Goal: Information Seeking & Learning: Learn about a topic

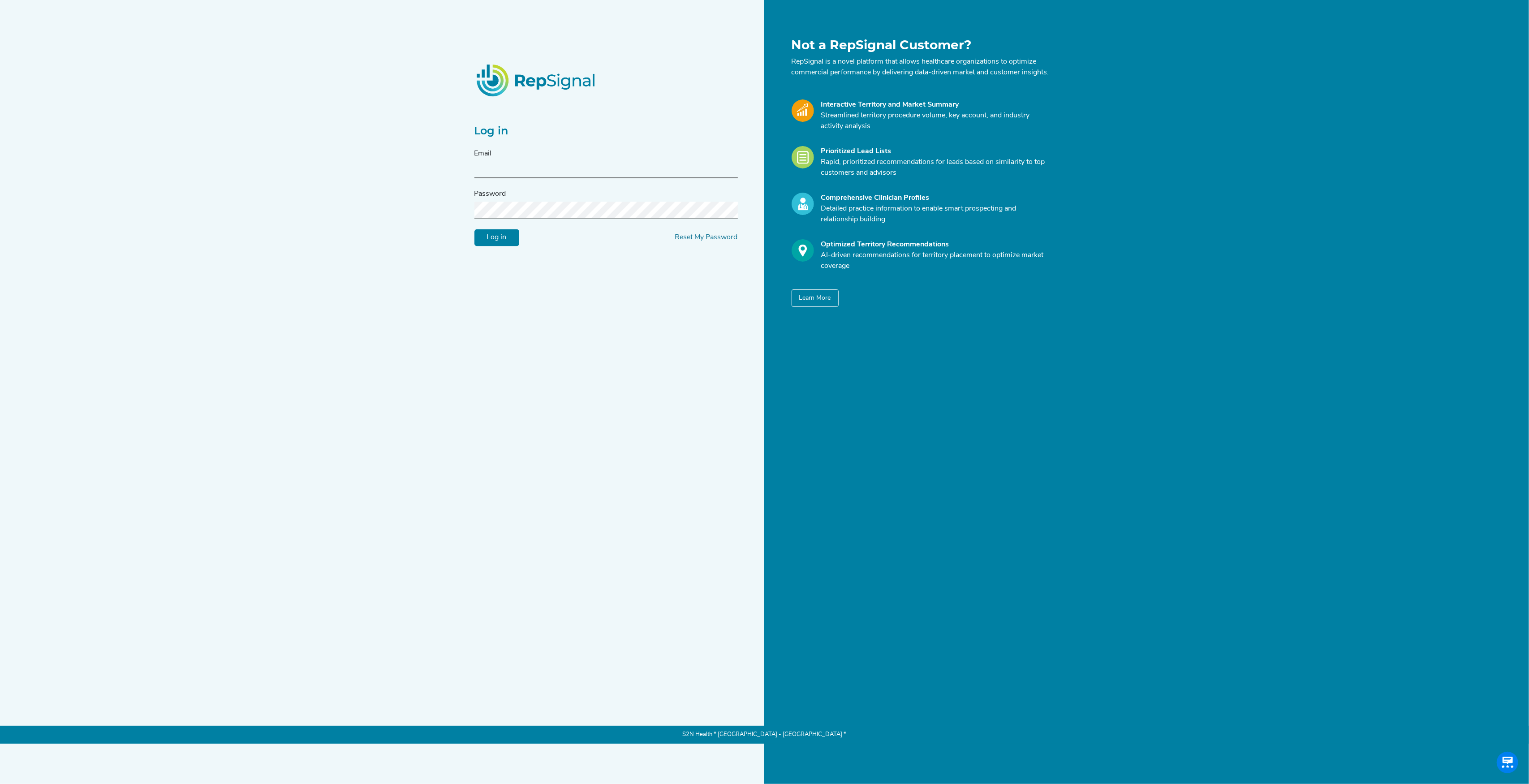
type input "[PERSON_NAME][EMAIL_ADDRESS][DOMAIN_NAME]"
click at [505, 241] on input "Log in" at bounding box center [497, 238] width 45 height 17
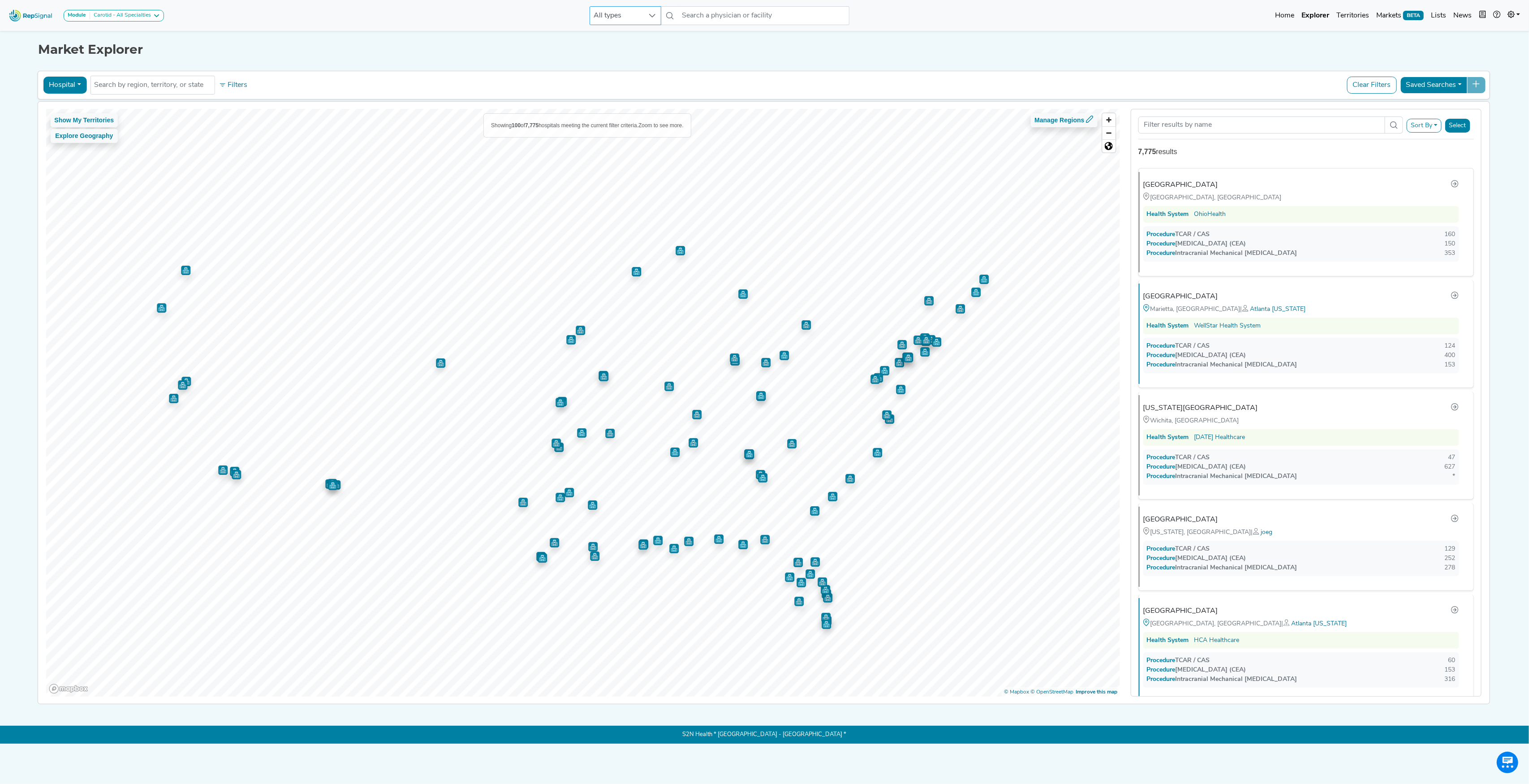
click at [639, 15] on span "All types" at bounding box center [617, 16] width 54 height 18
click at [615, 49] on li "Physician" at bounding box center [626, 55] width 72 height 18
click at [738, 15] on input "text" at bounding box center [764, 15] width 171 height 19
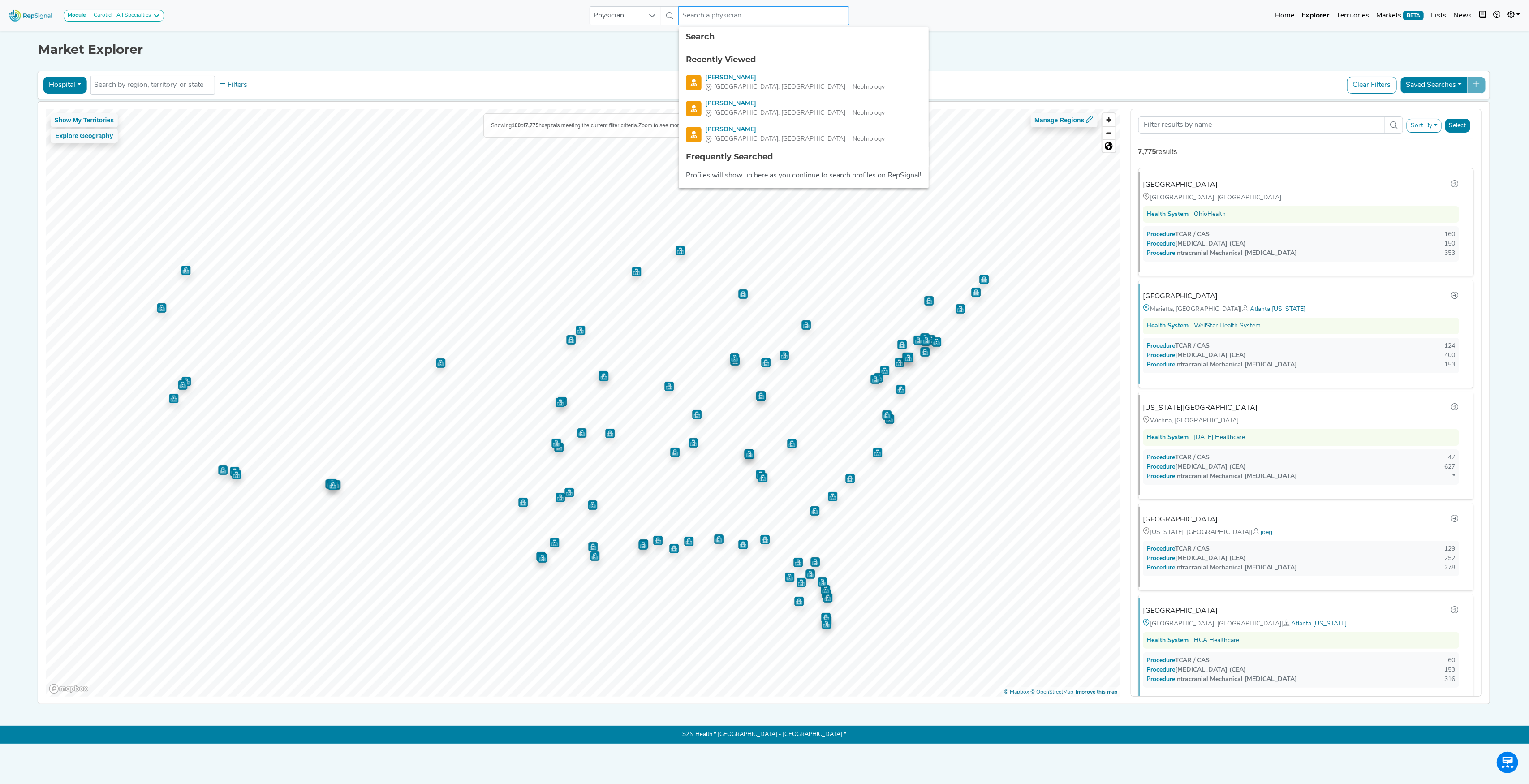
paste input "[PERSON_NAME]"
click at [724, 71] on ul "Physicians [PERSON_NAME] [GEOGRAPHIC_DATA], [GEOGRAPHIC_DATA] Nephrology" at bounding box center [785, 73] width 213 height 52
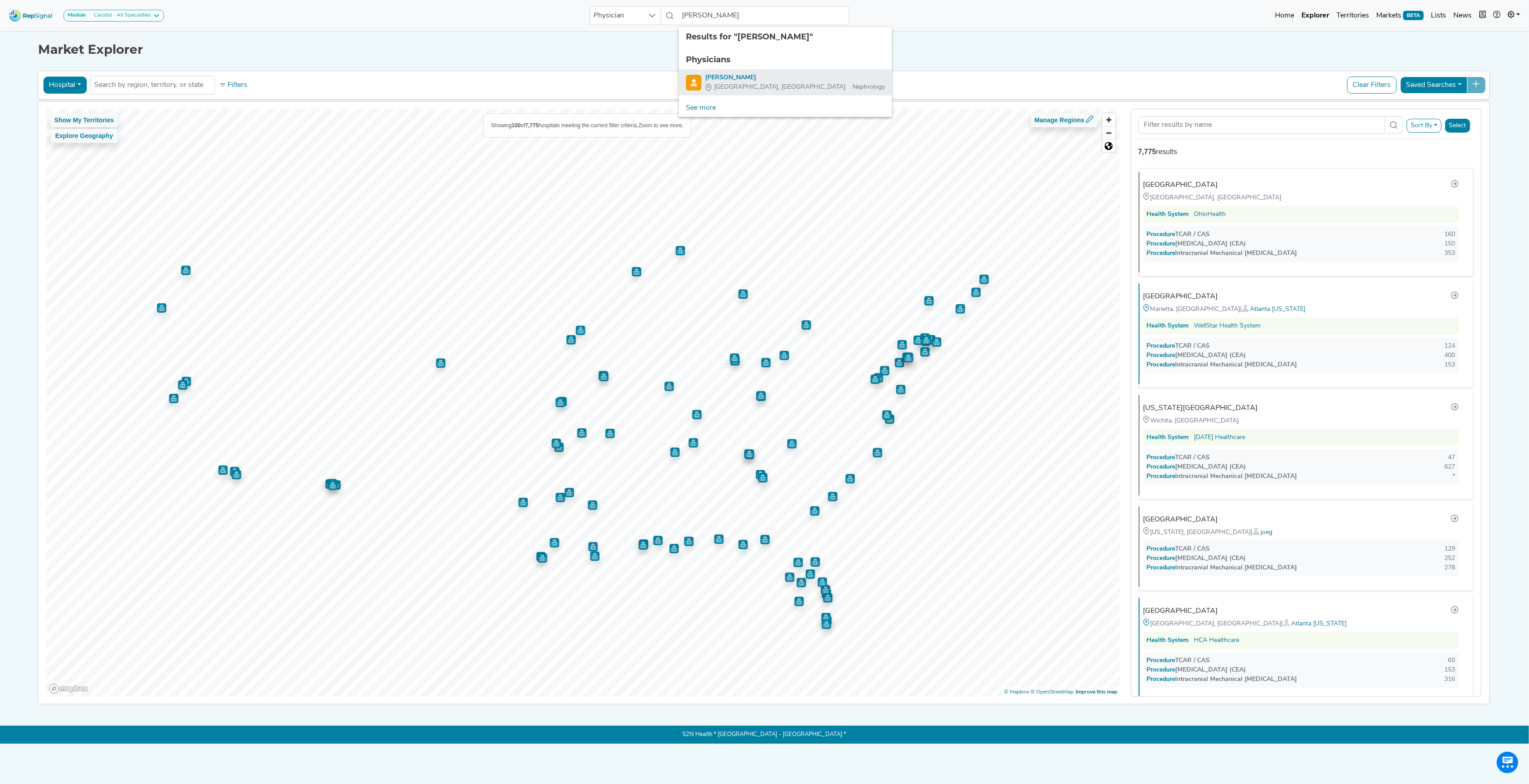
click at [724, 81] on div "[PERSON_NAME]" at bounding box center [795, 78] width 180 height 10
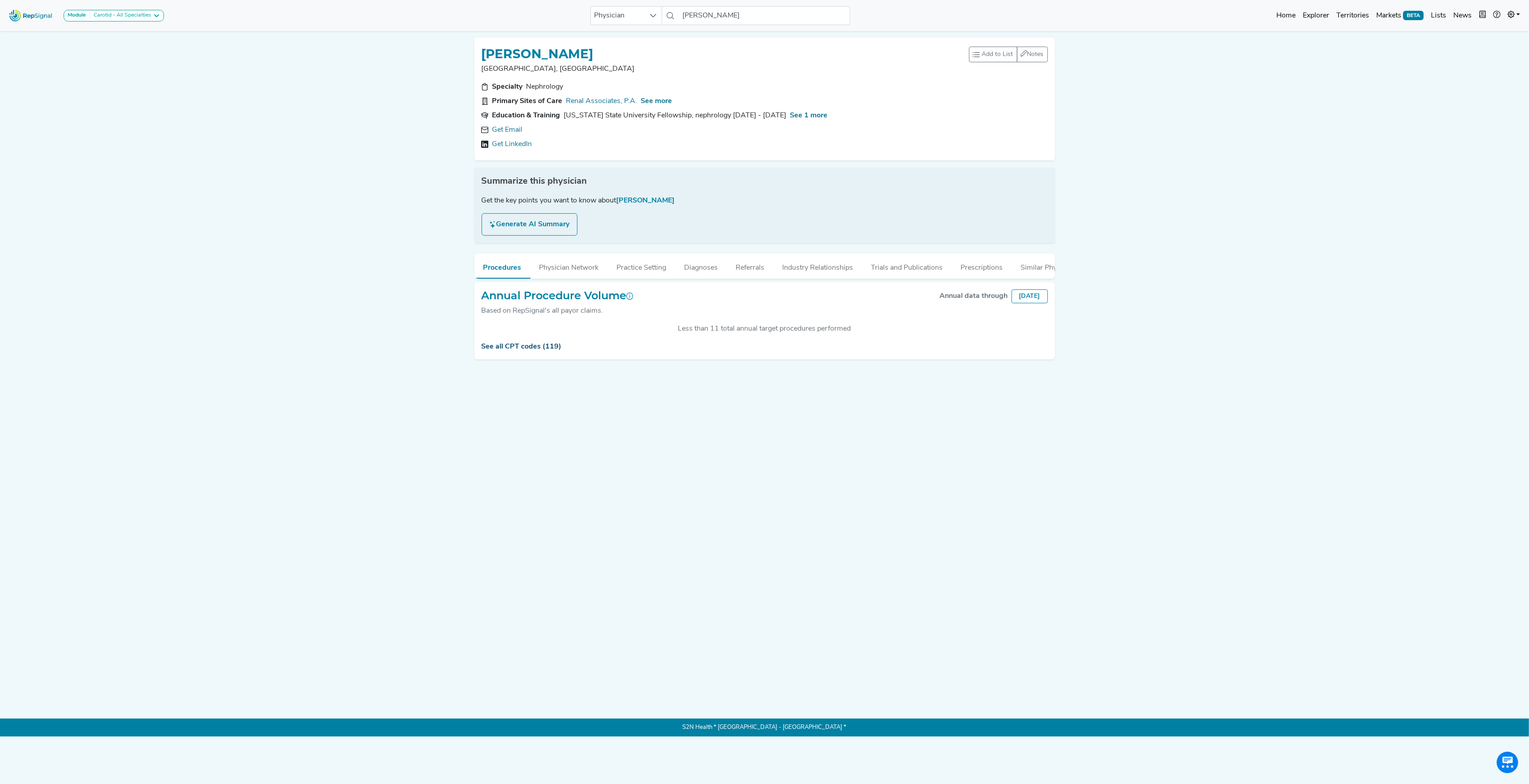
click at [526, 350] on link "See all CPT codes (119)" at bounding box center [522, 347] width 80 height 7
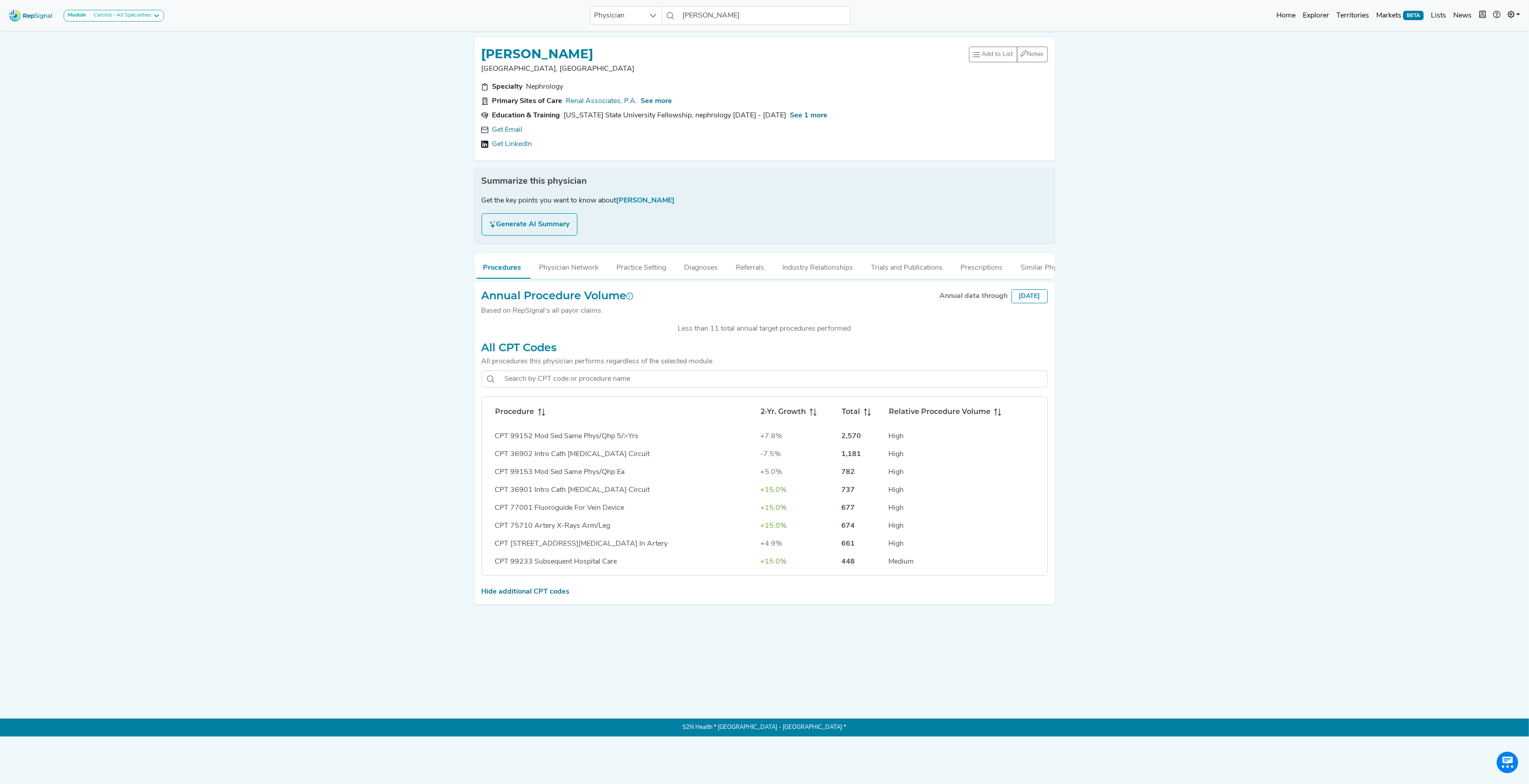
click at [543, 415] on icon at bounding box center [542, 412] width 7 height 7
click at [563, 55] on h1 "[PERSON_NAME]" at bounding box center [537, 54] width 112 height 15
copy h1 "SHARAF"
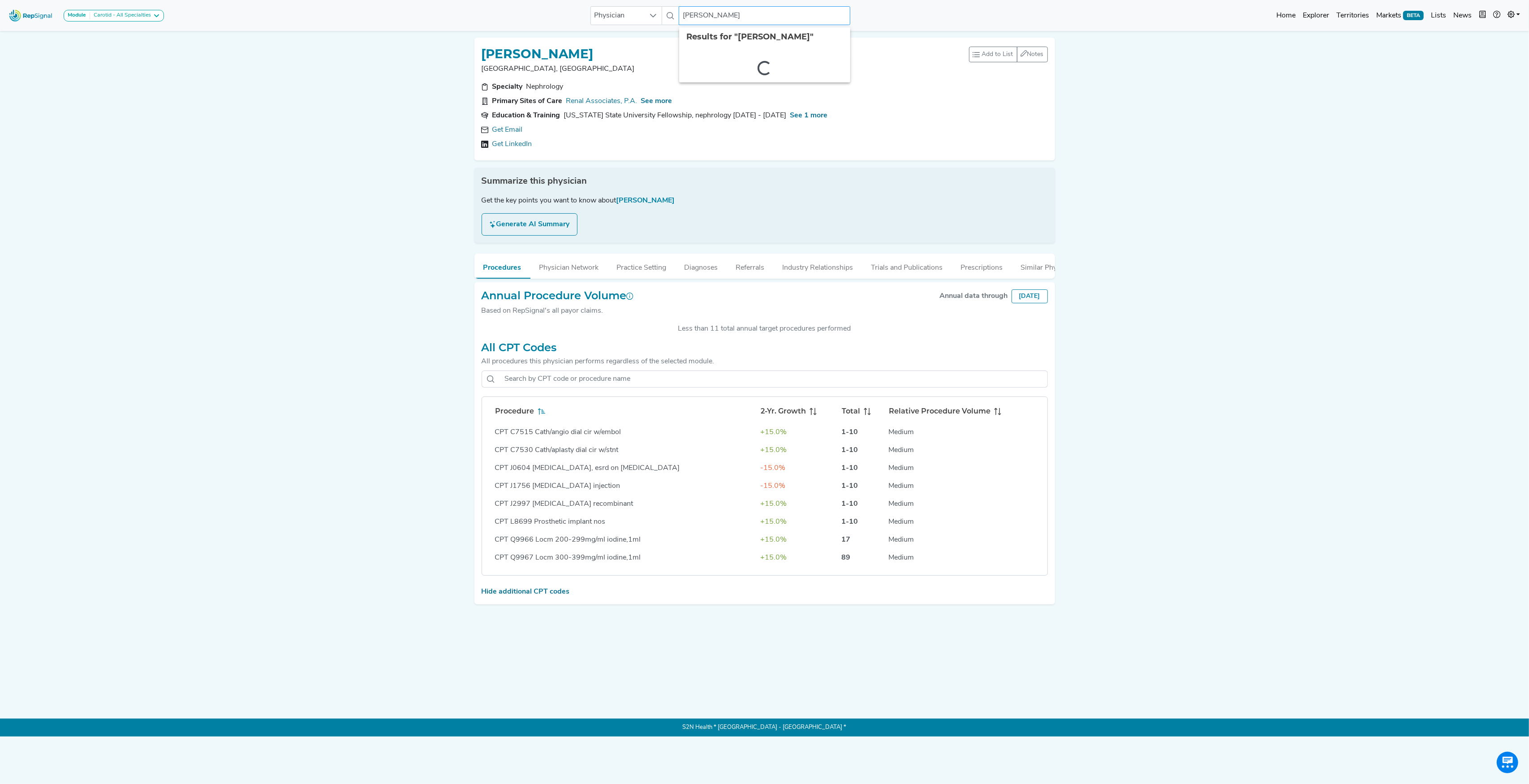
click at [809, 10] on input "[PERSON_NAME]" at bounding box center [764, 15] width 171 height 19
type input "T"
click at [708, 156] on link "See more" at bounding box center [701, 160] width 44 height 18
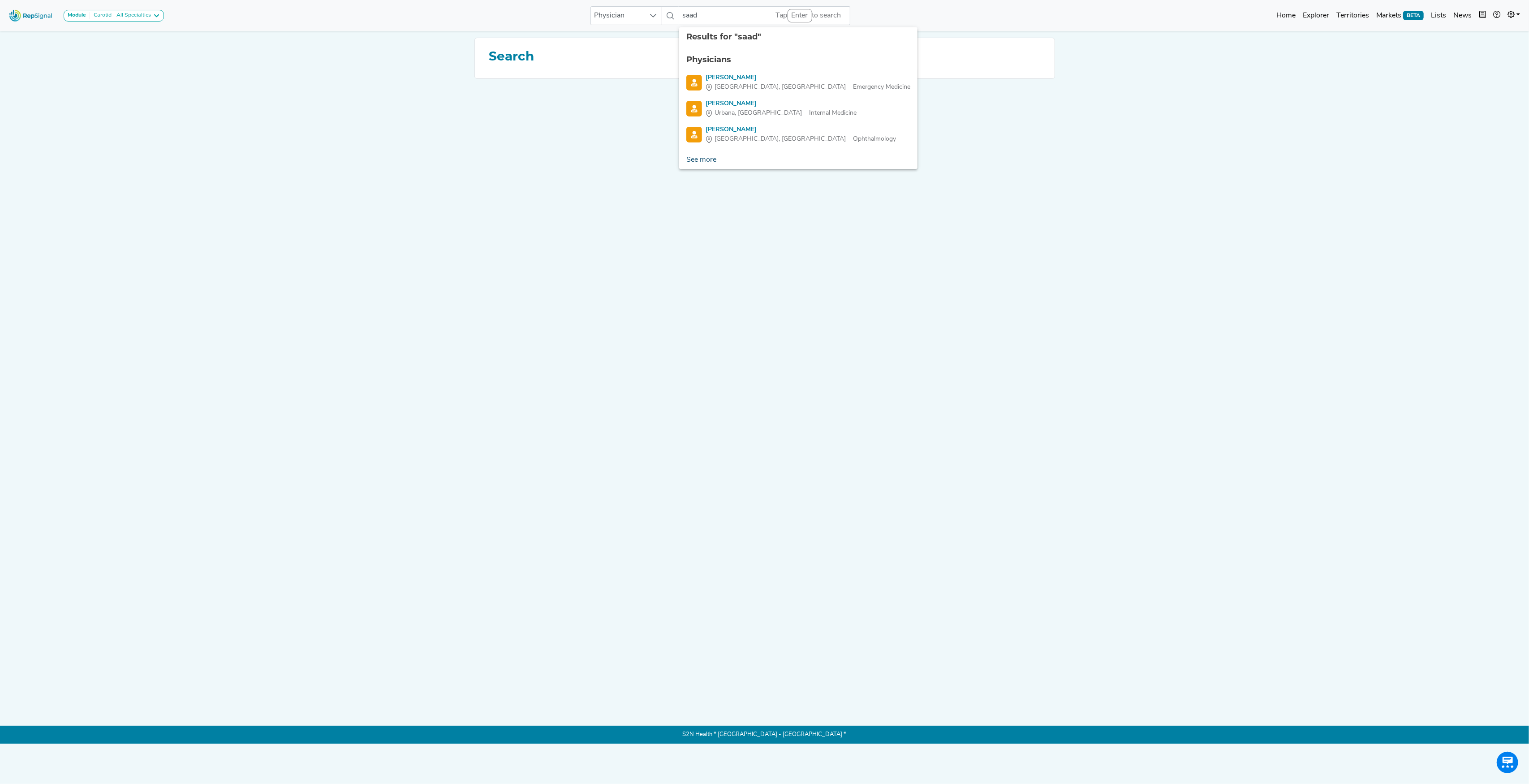
click at [694, 164] on link "See more" at bounding box center [701, 160] width 44 height 18
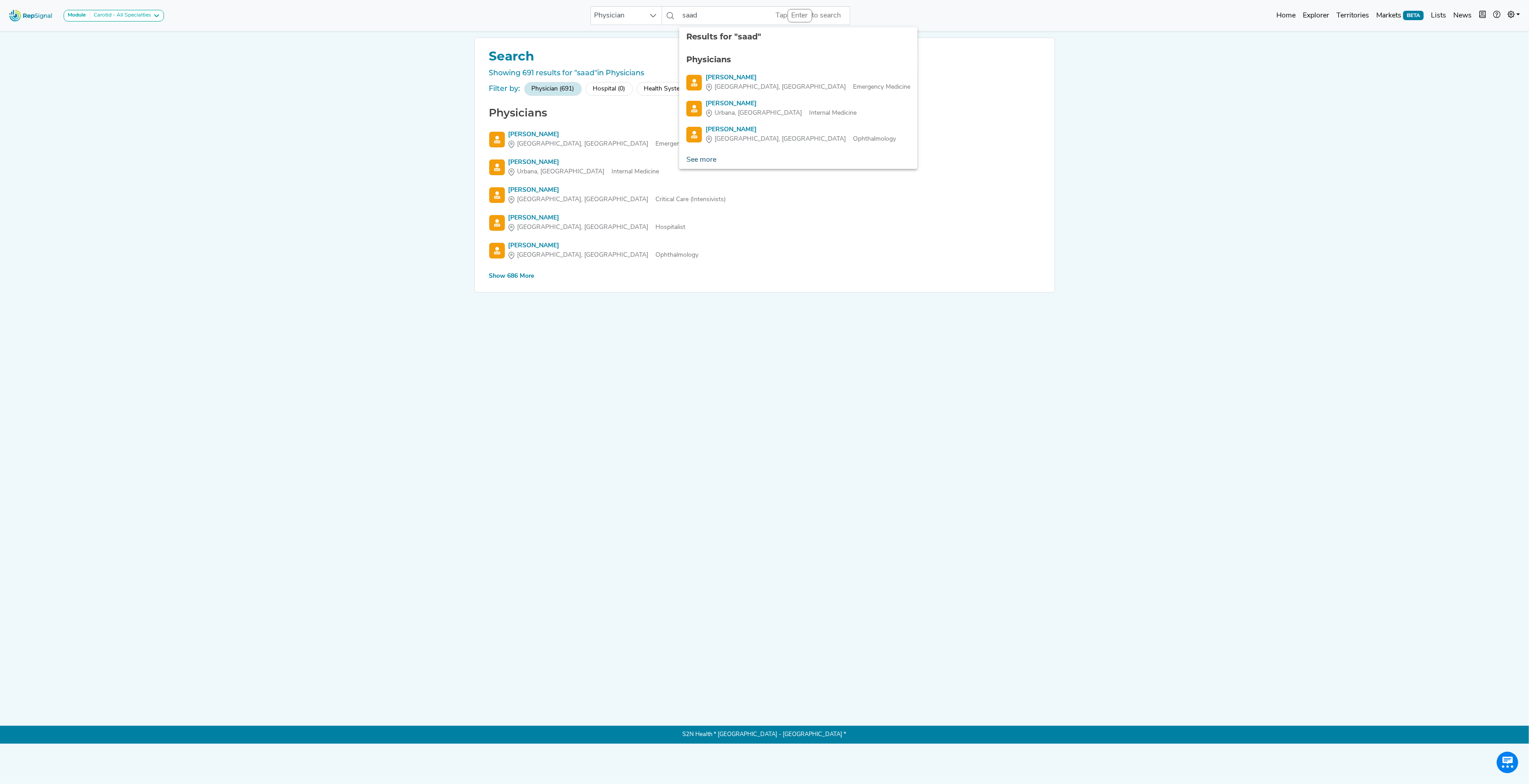
click at [713, 159] on link "See more" at bounding box center [701, 160] width 44 height 18
click at [688, 15] on input "saad" at bounding box center [764, 15] width 171 height 19
click at [690, 15] on input "saad" at bounding box center [764, 15] width 171 height 19
paste input "[PERSON_NAME] S"
drag, startPoint x: 717, startPoint y: 13, endPoint x: 722, endPoint y: 13, distance: 5.0
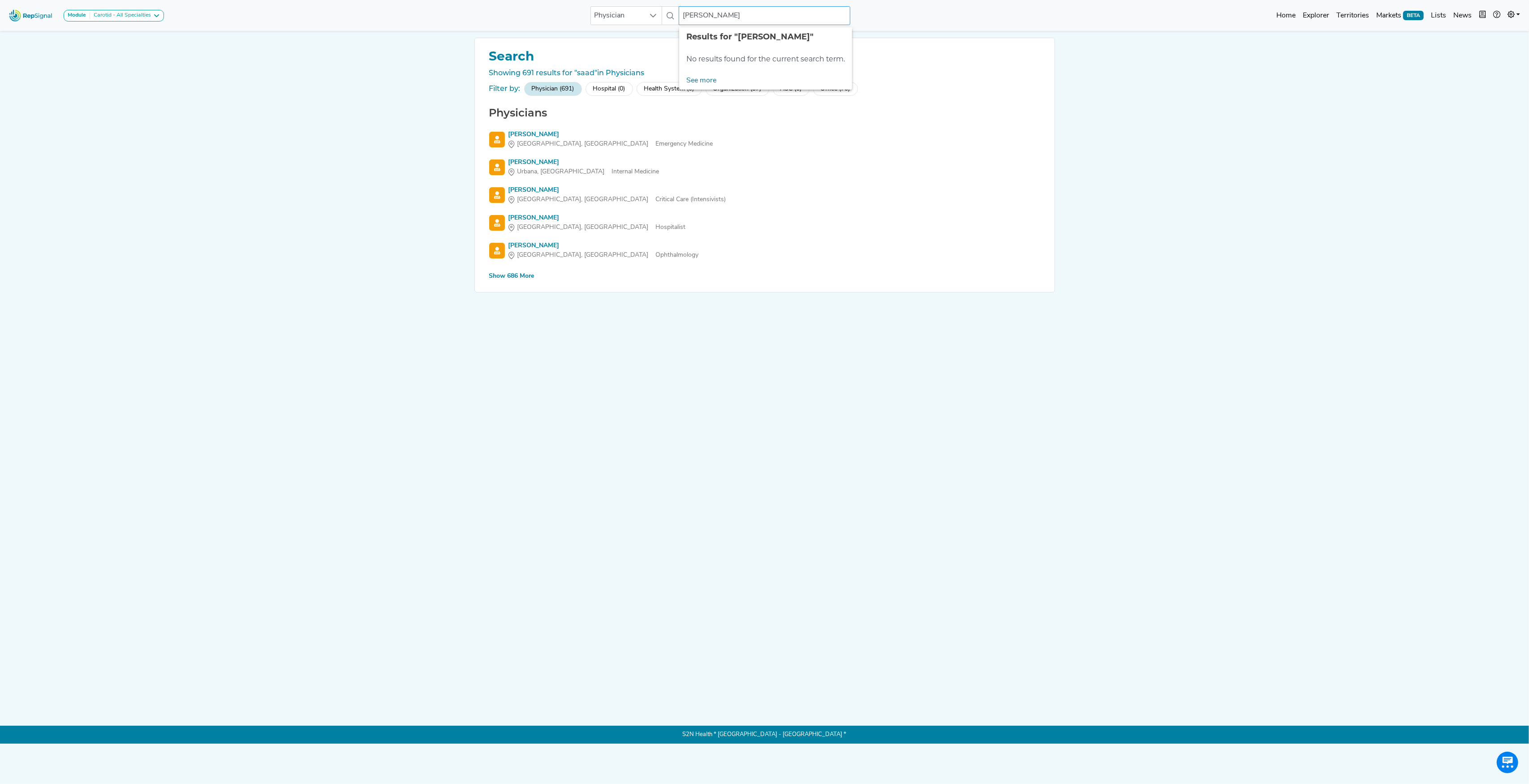
click at [722, 13] on input "[PERSON_NAME]" at bounding box center [764, 15] width 171 height 19
click at [733, 76] on div "[PERSON_NAME]" at bounding box center [795, 78] width 180 height 10
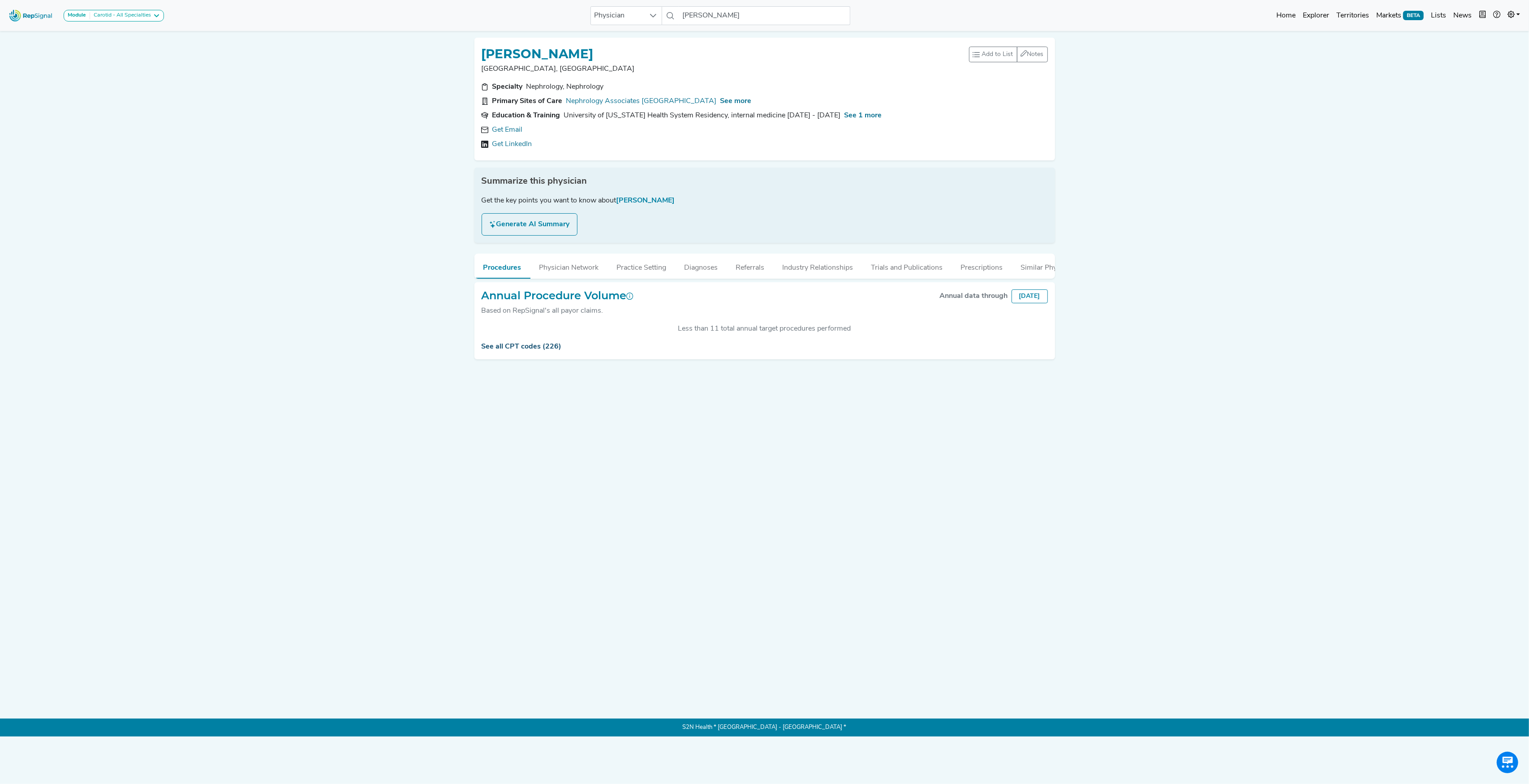
click at [523, 350] on link "See all CPT codes (226)" at bounding box center [522, 347] width 80 height 7
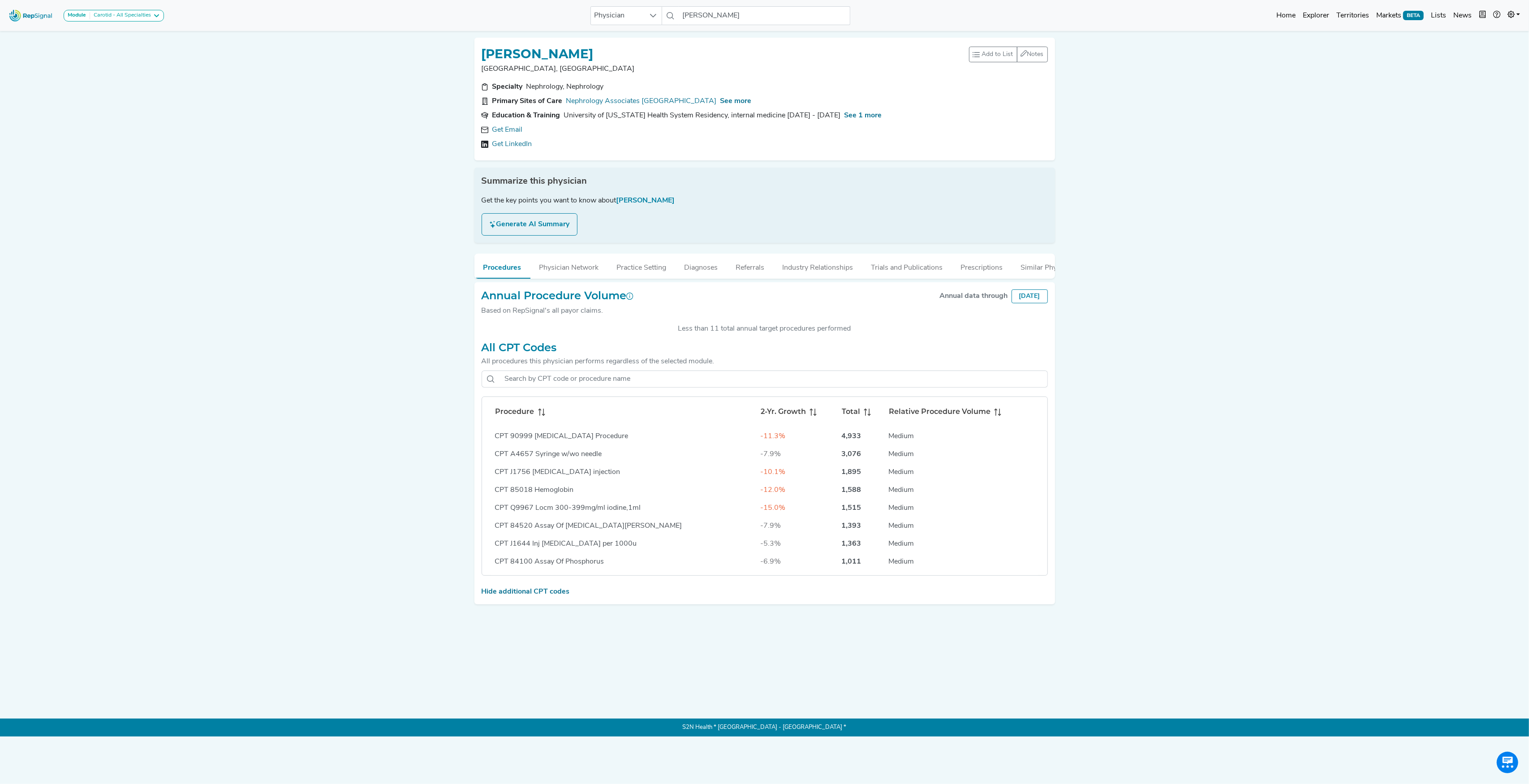
click at [542, 415] on icon at bounding box center [542, 412] width 7 height 7
click at [704, 15] on input "[PERSON_NAME]" at bounding box center [764, 15] width 171 height 19
paste input "[PERSON_NAME],"
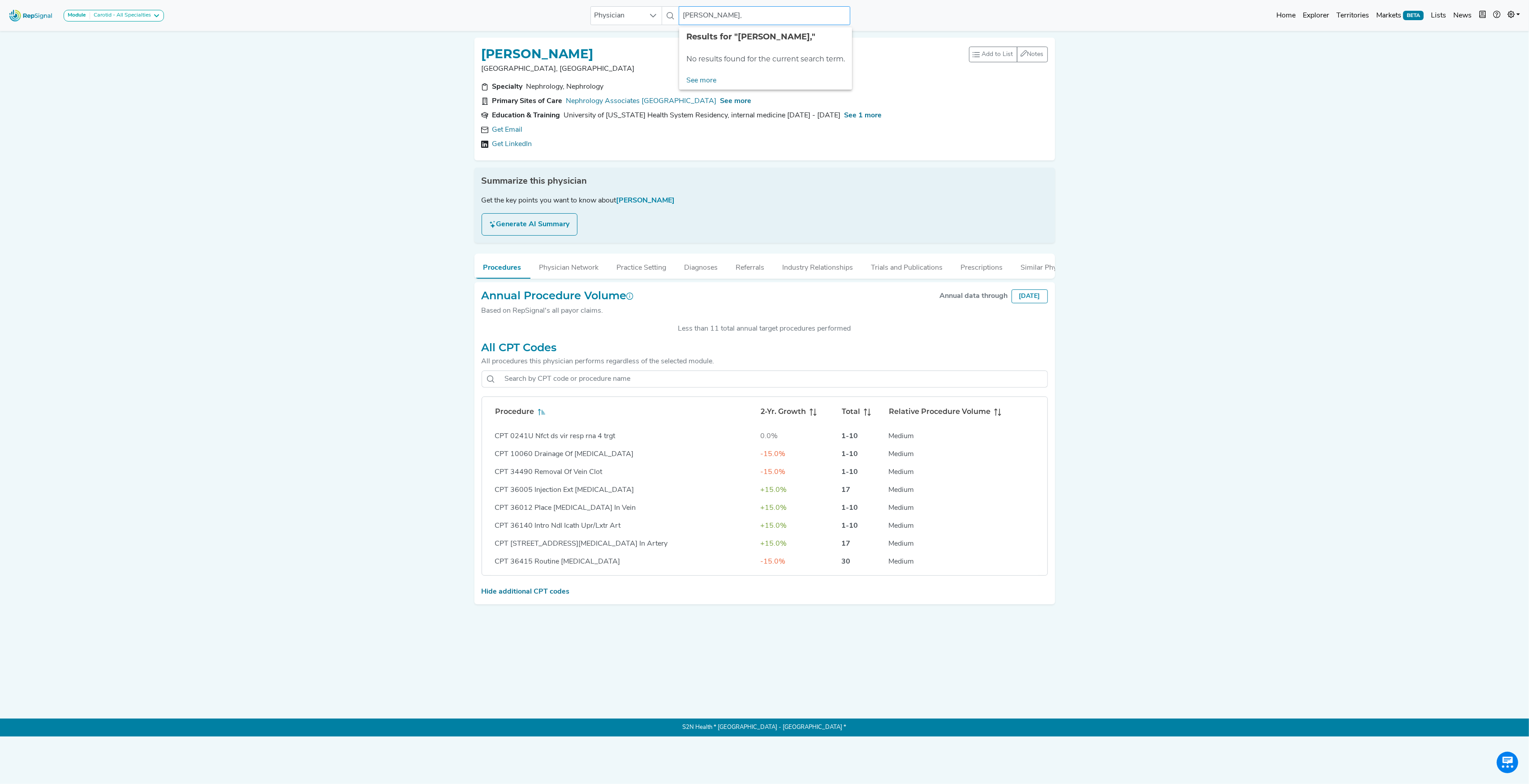
type input "[PERSON_NAME]"
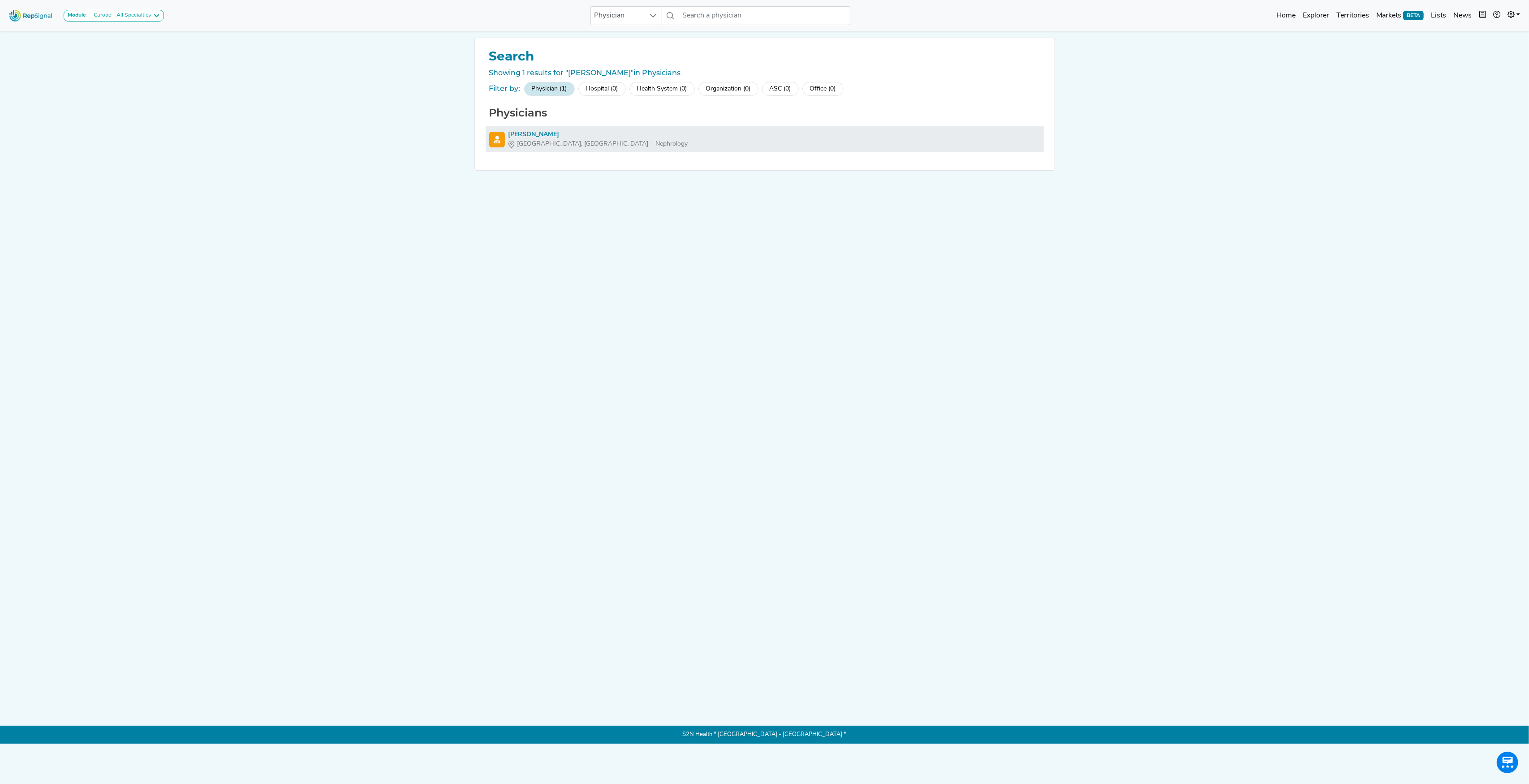
click at [510, 133] on div "[PERSON_NAME]" at bounding box center [598, 135] width 180 height 10
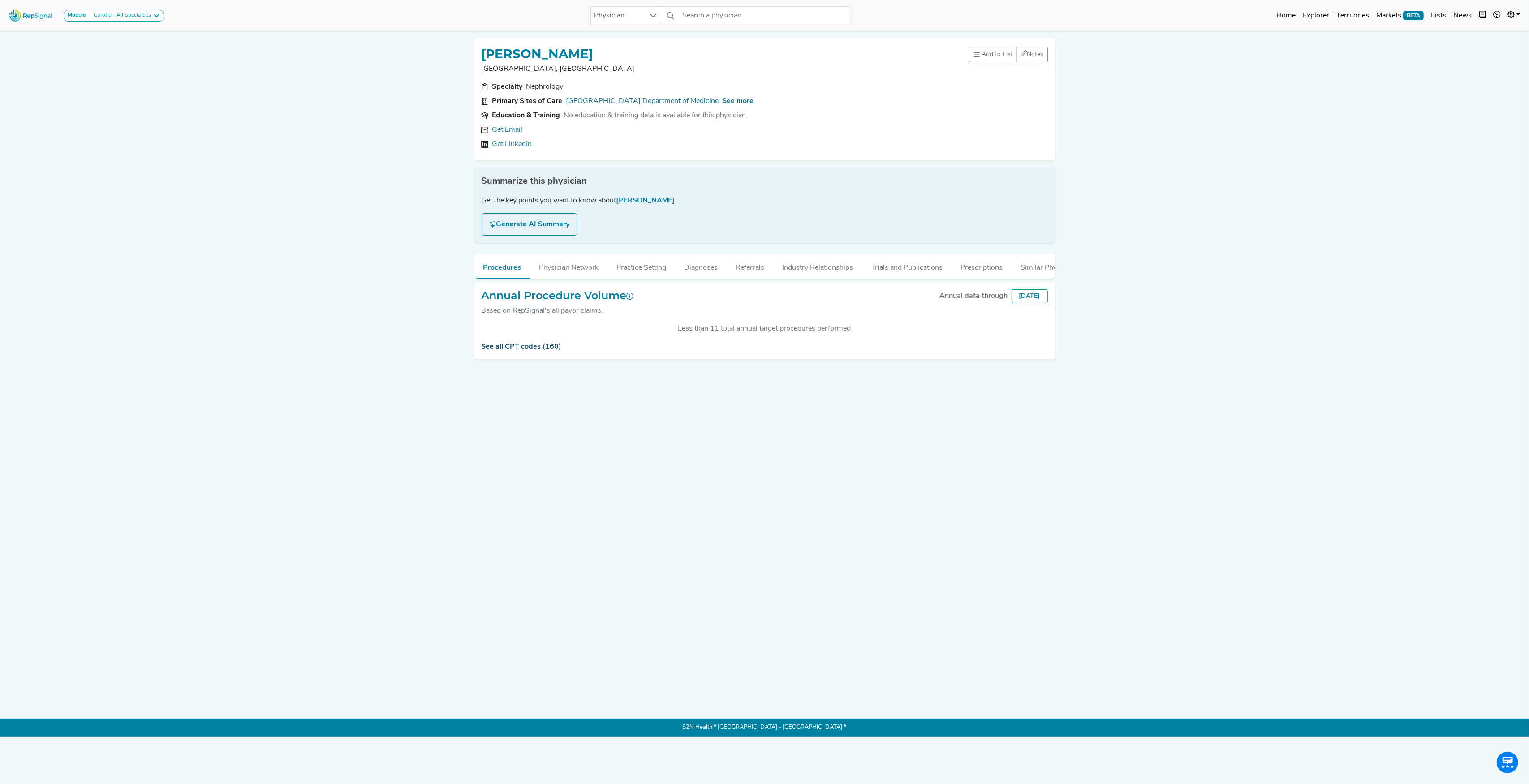
click at [524, 350] on link "See all CPT codes (160)" at bounding box center [522, 347] width 80 height 7
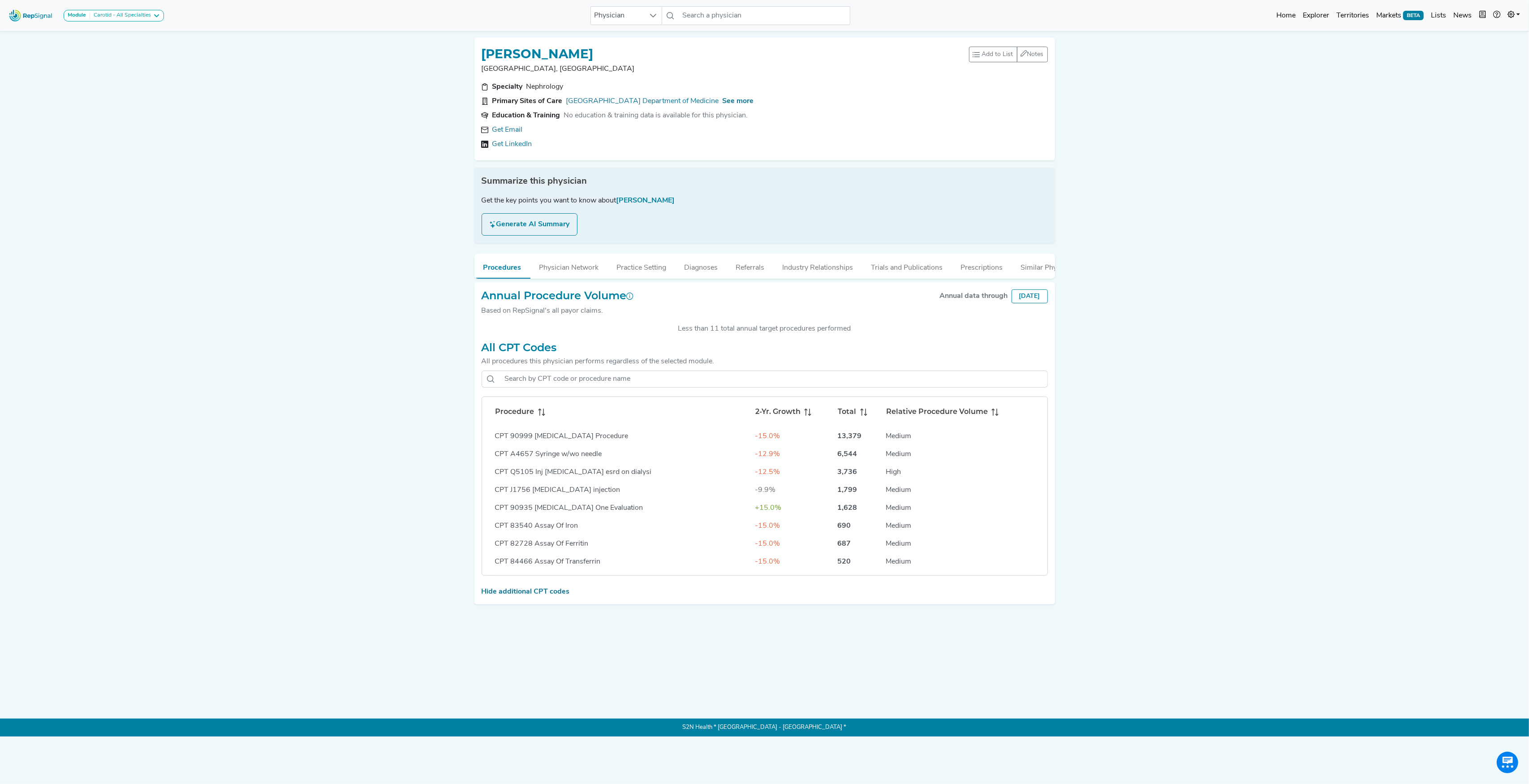
click at [539, 415] on icon at bounding box center [539, 412] width 1 height 7
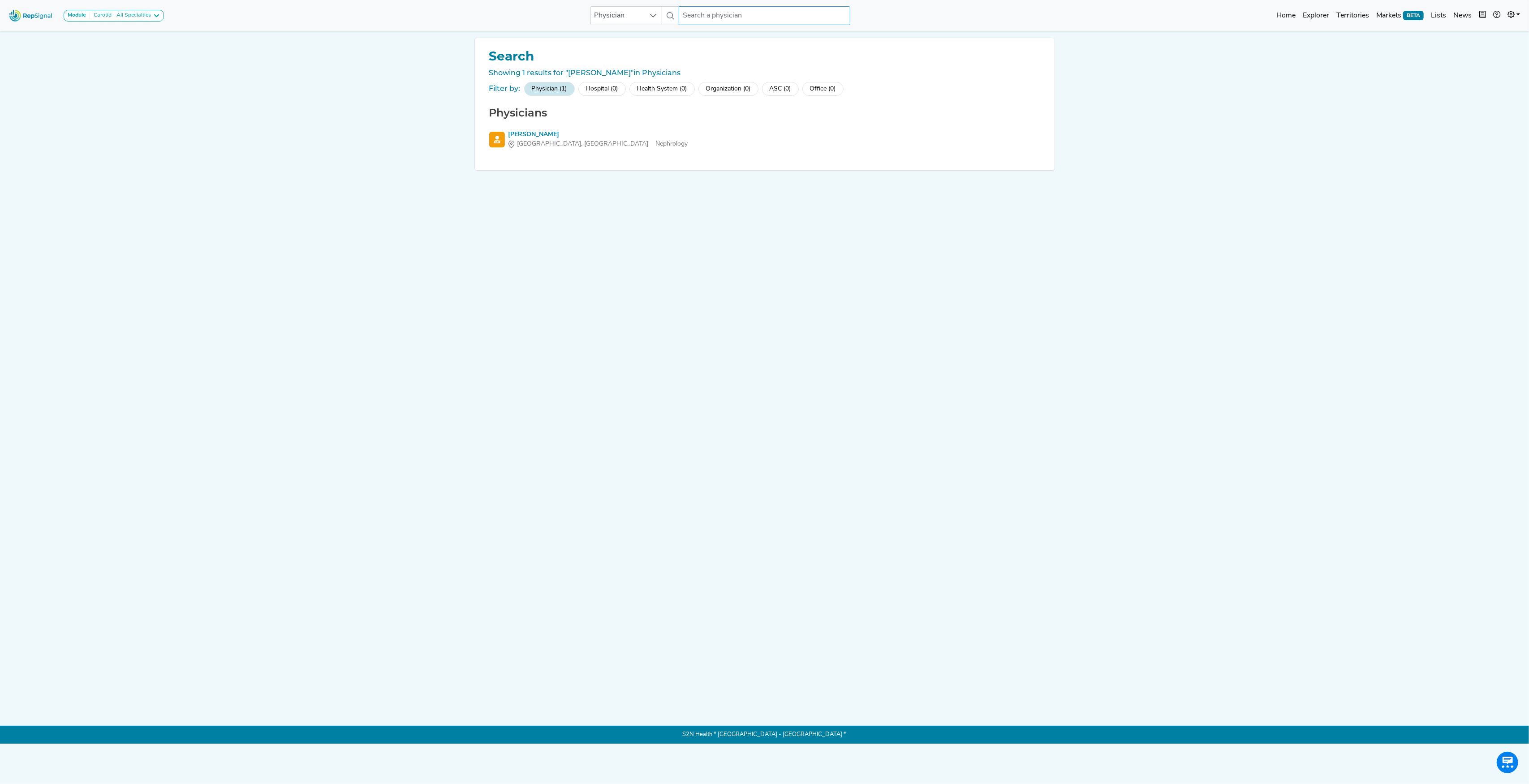
click at [717, 10] on input "text" at bounding box center [764, 15] width 171 height 19
paste input "[PERSON_NAME]"
click at [723, 78] on div "[PERSON_NAME]" at bounding box center [772, 78] width 134 height 10
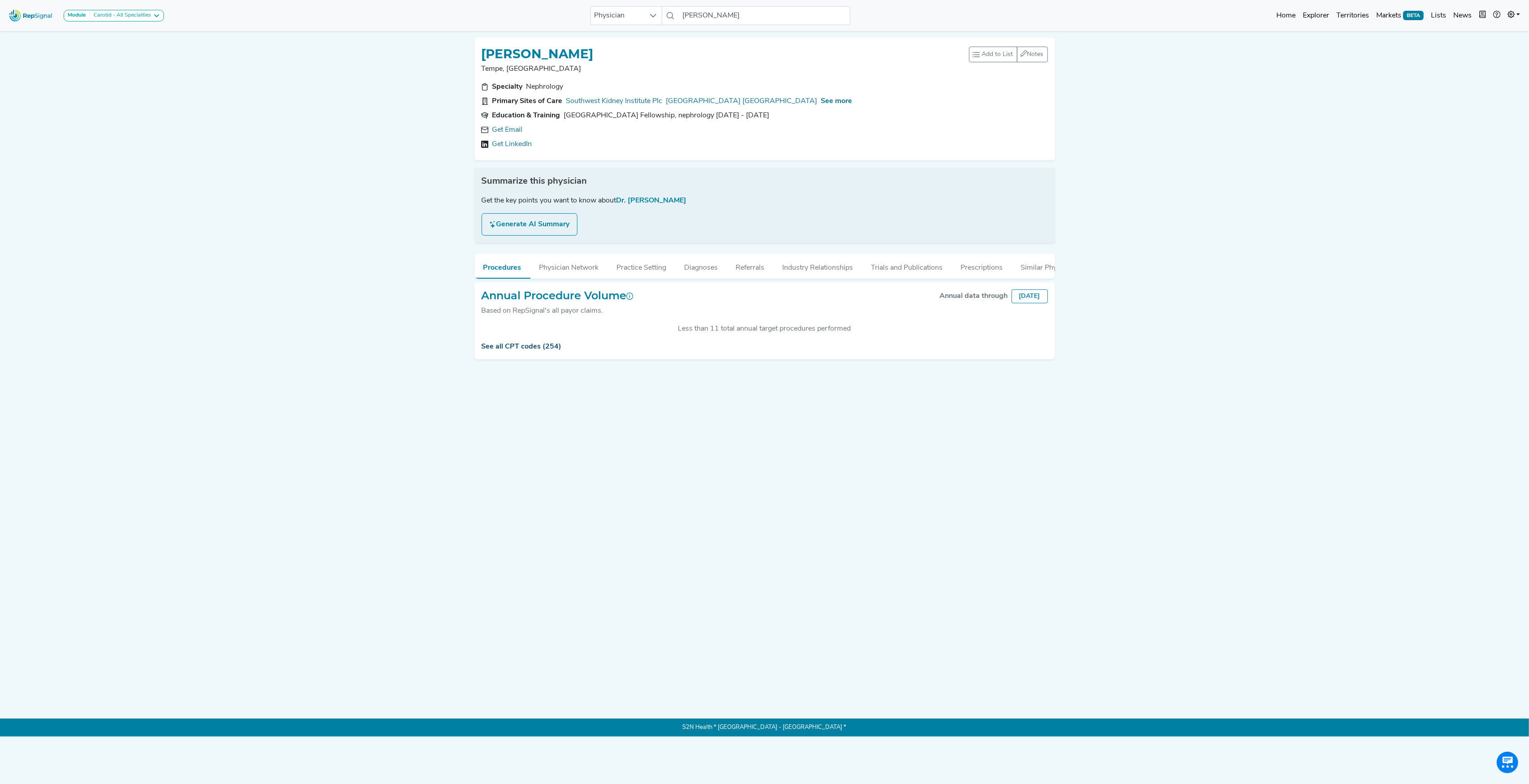
click at [518, 350] on link "See all CPT codes (254)" at bounding box center [522, 347] width 80 height 7
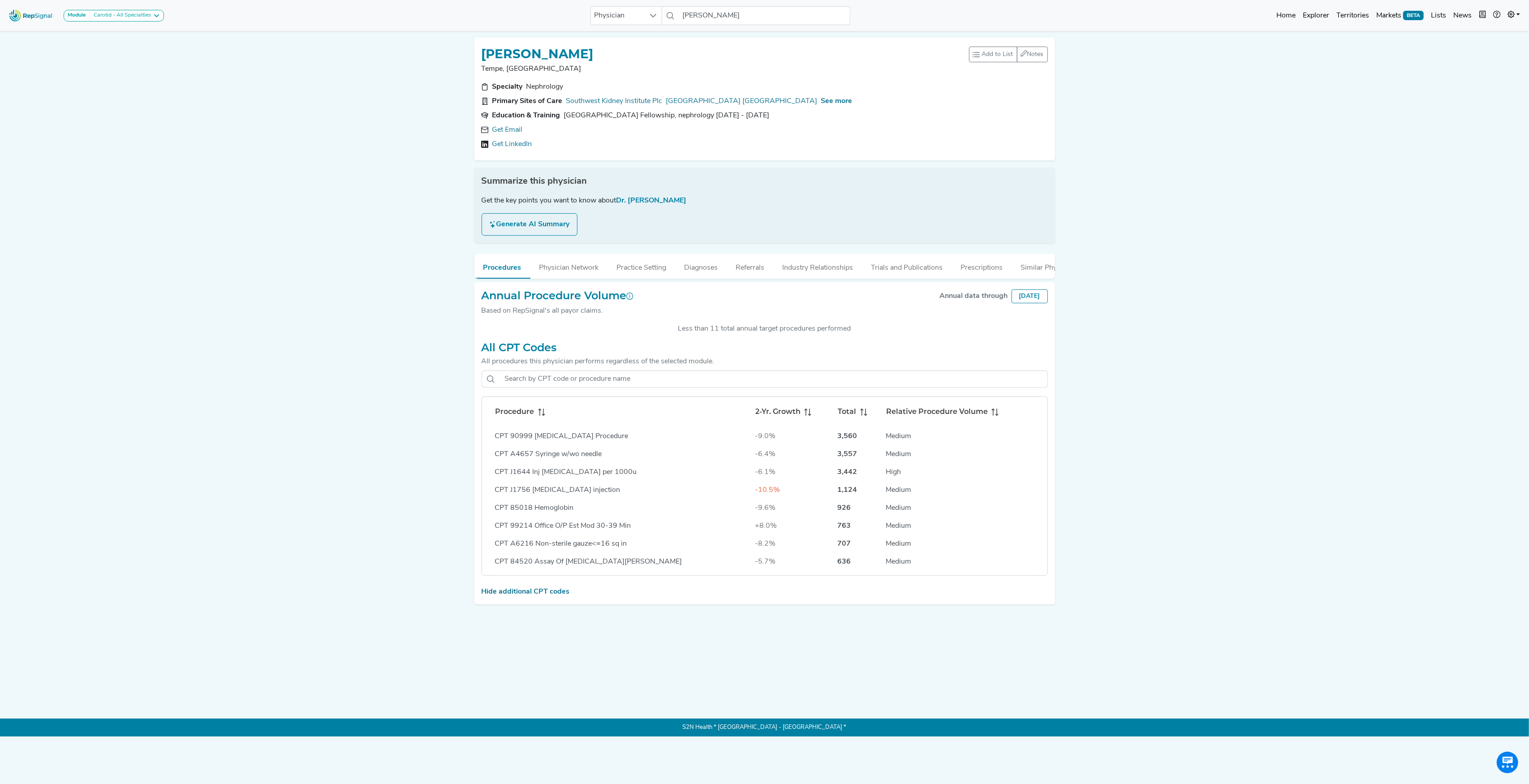
click at [543, 415] on icon at bounding box center [542, 412] width 7 height 7
drag, startPoint x: 484, startPoint y: 50, endPoint x: 610, endPoint y: 41, distance: 126.3
click at [610, 41] on div "[PERSON_NAME] Tempe, AZ Add to List Recent Lists: neph tvr md top MD intracrani…" at bounding box center [764, 99] width 580 height 122
copy h1 "[PERSON_NAME]"
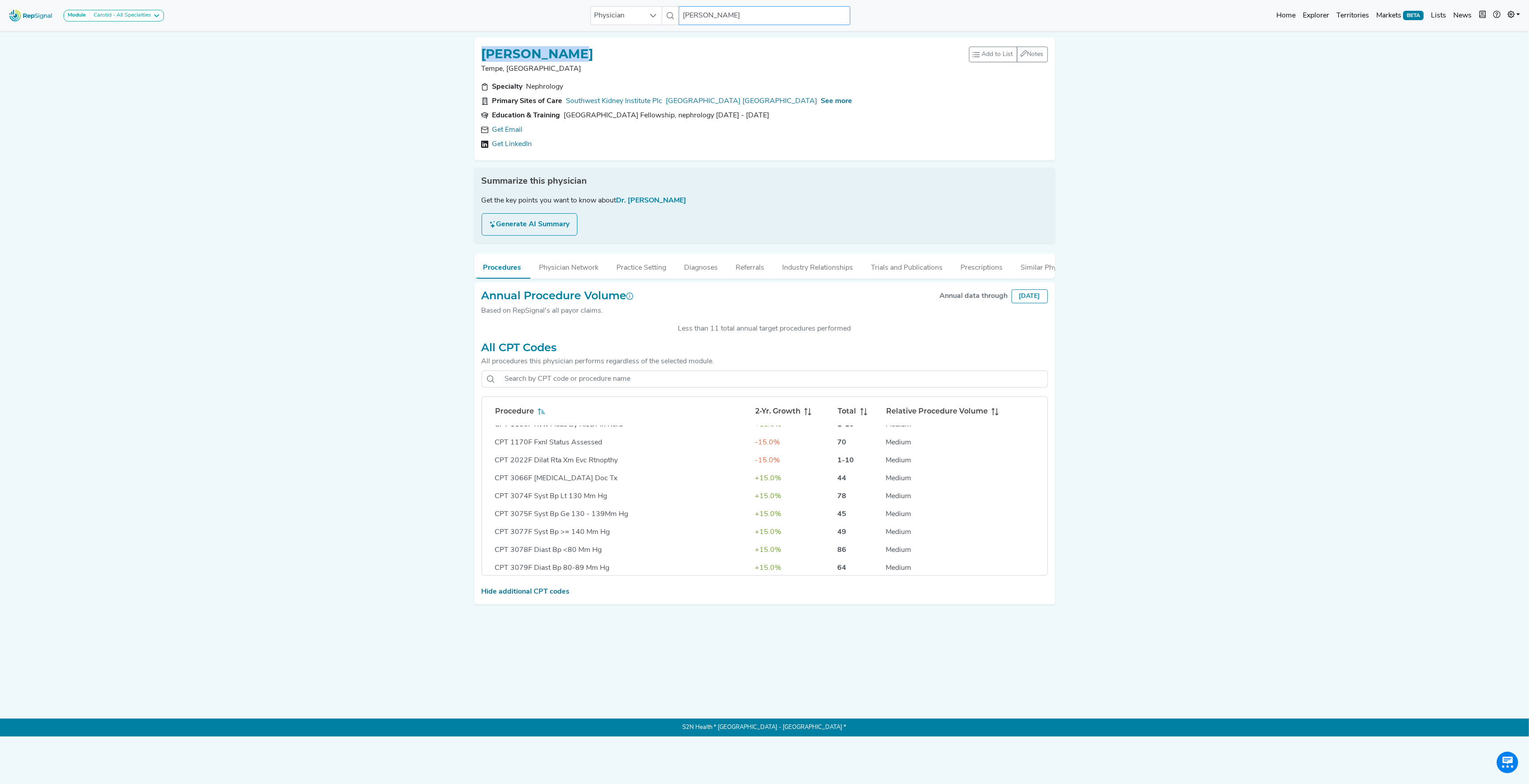
click at [697, 12] on input "[PERSON_NAME]" at bounding box center [764, 15] width 171 height 19
paste input "[PERSON_NAME]"
click at [719, 78] on div "[PERSON_NAME]" at bounding box center [802, 78] width 195 height 10
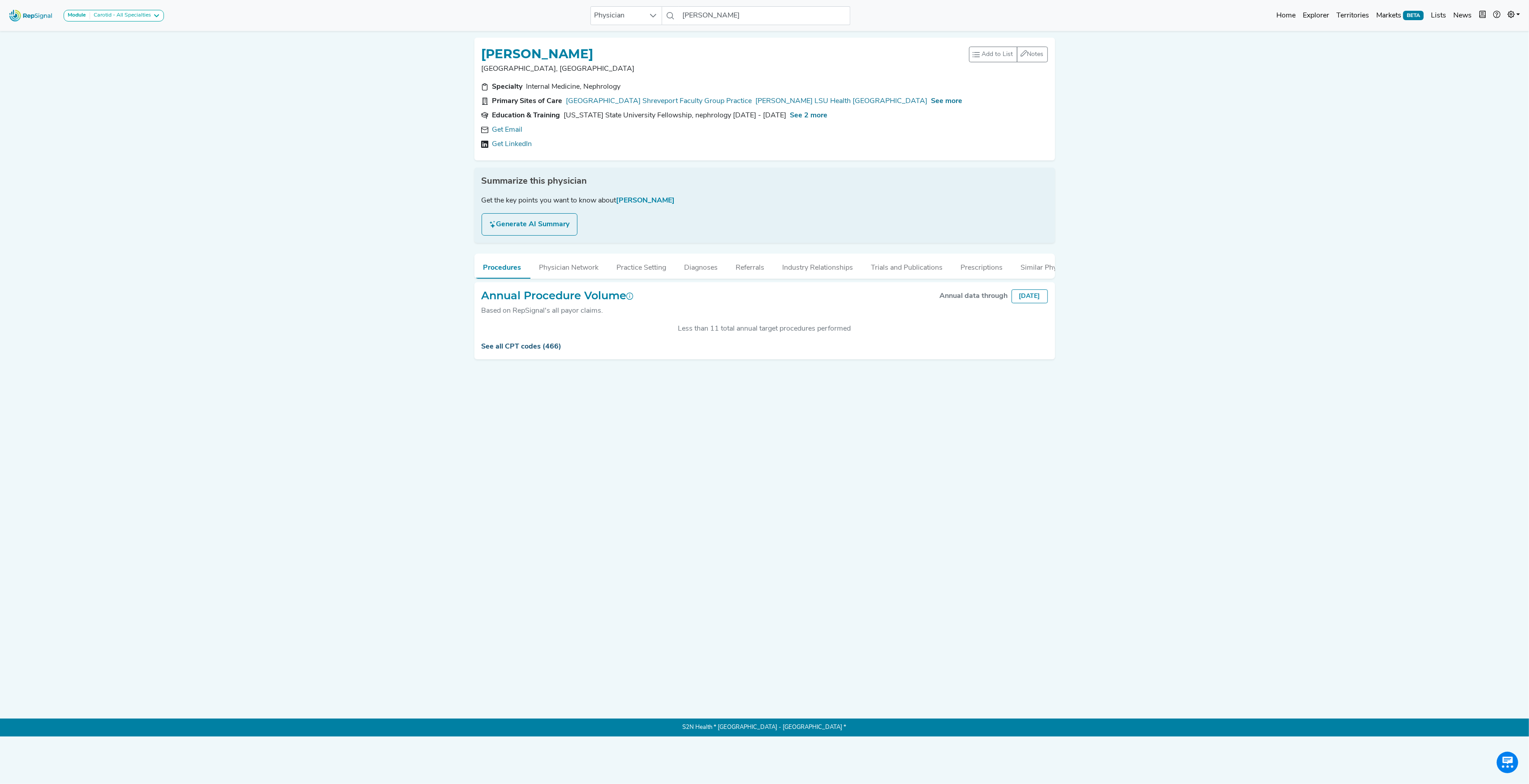
click at [512, 350] on link "See all CPT codes (466)" at bounding box center [522, 347] width 80 height 7
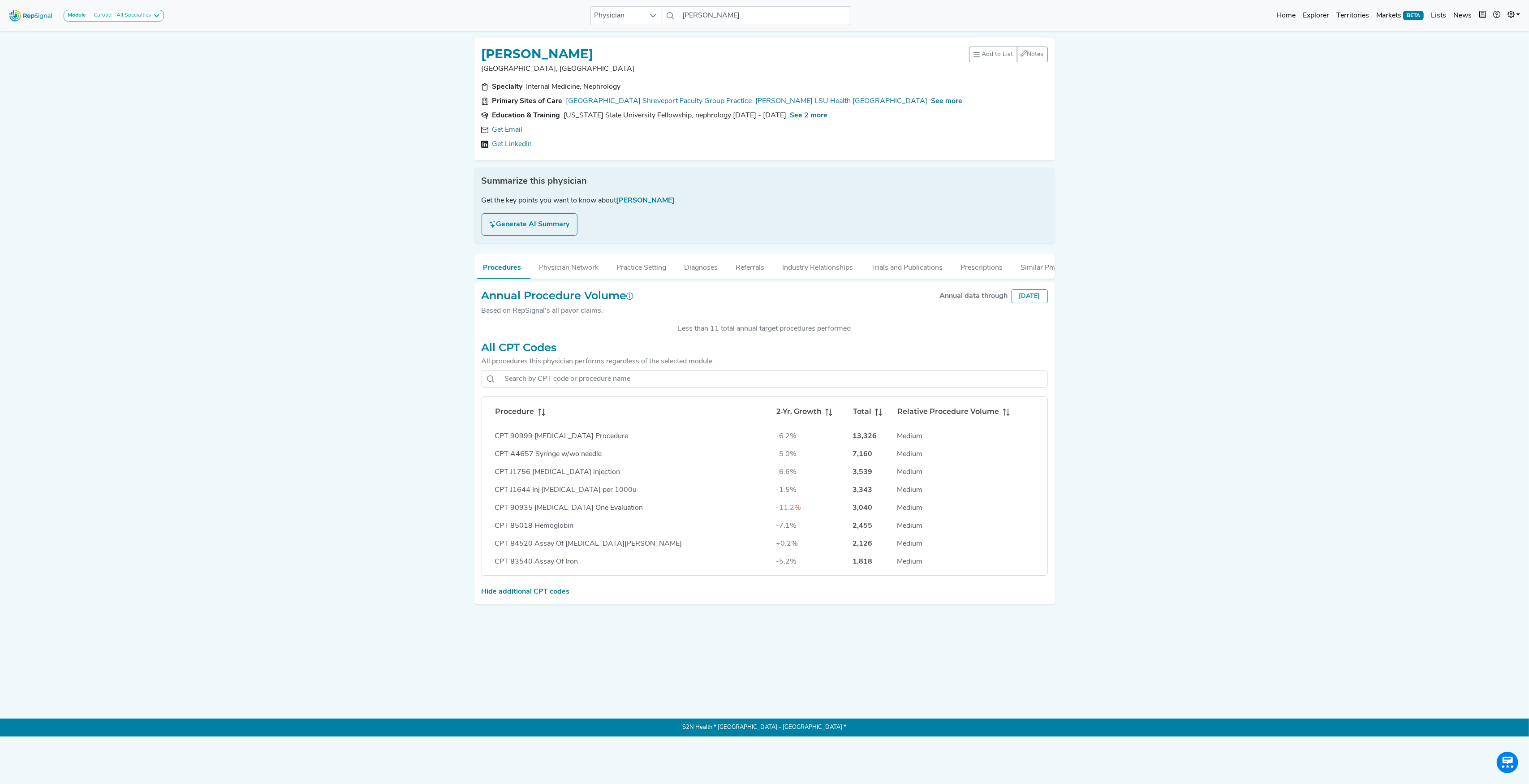
click at [543, 415] on icon at bounding box center [543, 412] width 1 height 7
click at [705, 18] on input "[PERSON_NAME]" at bounding box center [764, 15] width 171 height 19
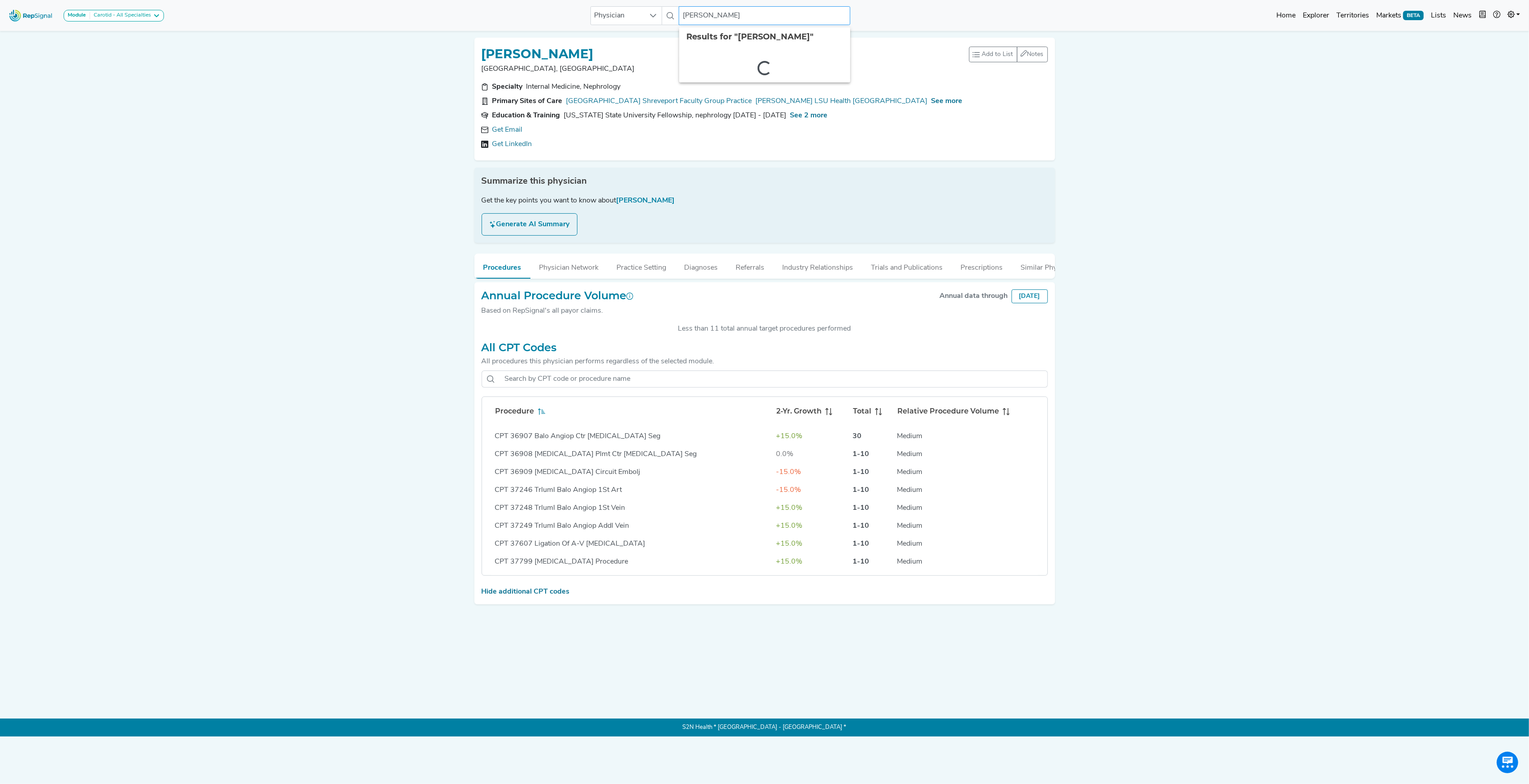
paste input "[PERSON_NAME]"
type input "[PERSON_NAME]"
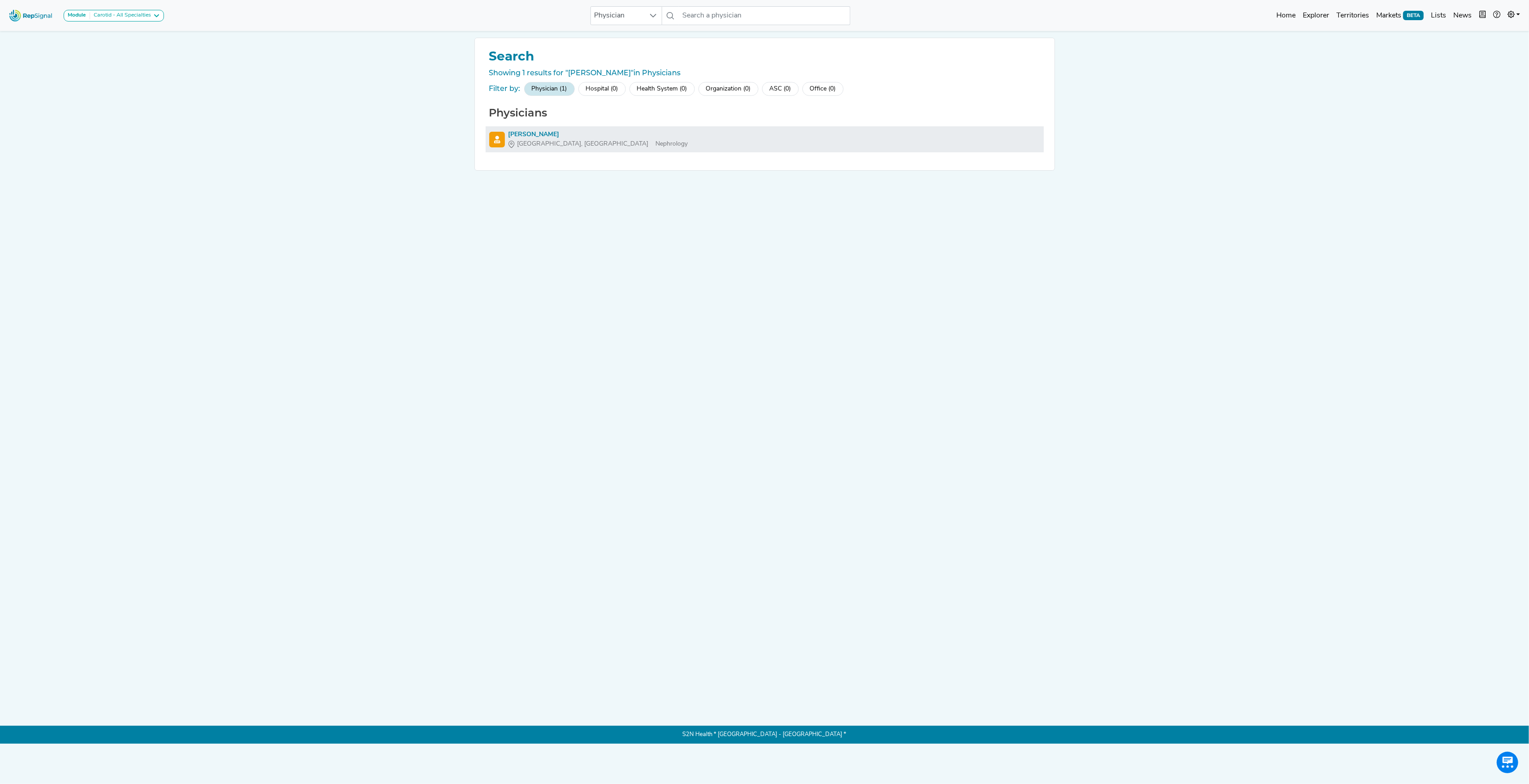
click at [529, 133] on div "[PERSON_NAME]" at bounding box center [598, 135] width 180 height 10
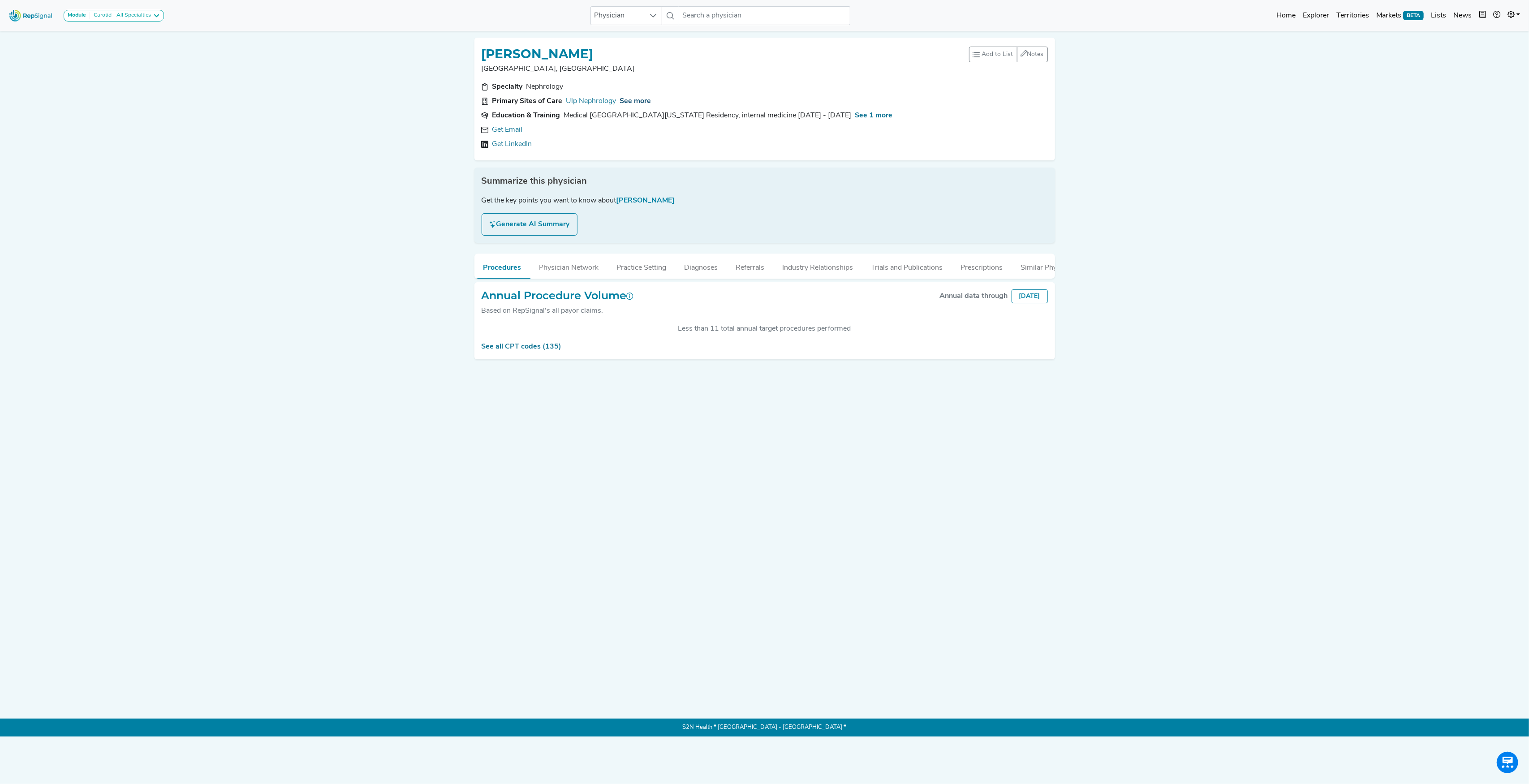
click at [642, 98] on span "See more" at bounding box center [636, 101] width 32 height 7
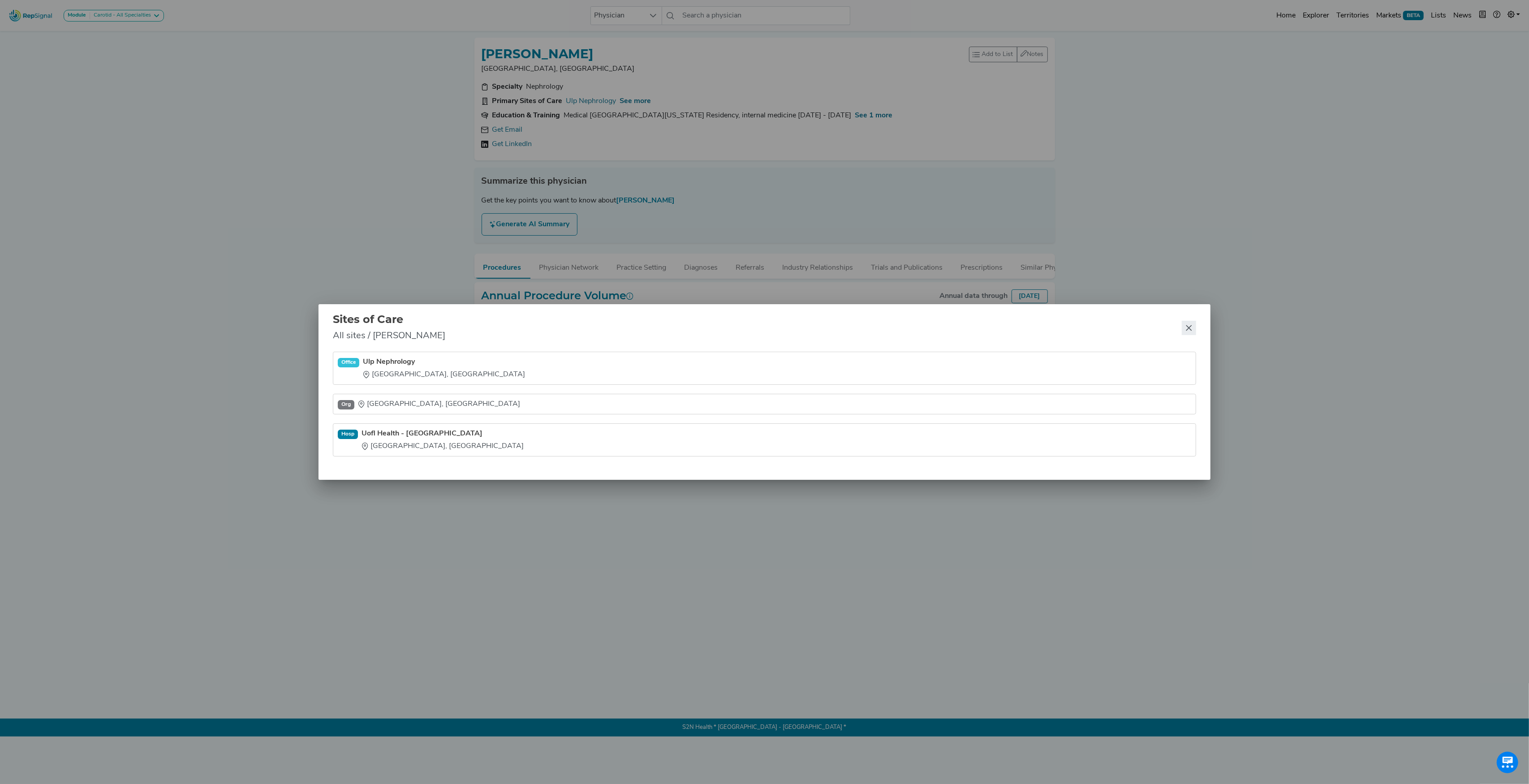
click at [1192, 328] on icon "Close" at bounding box center [1189, 328] width 7 height 7
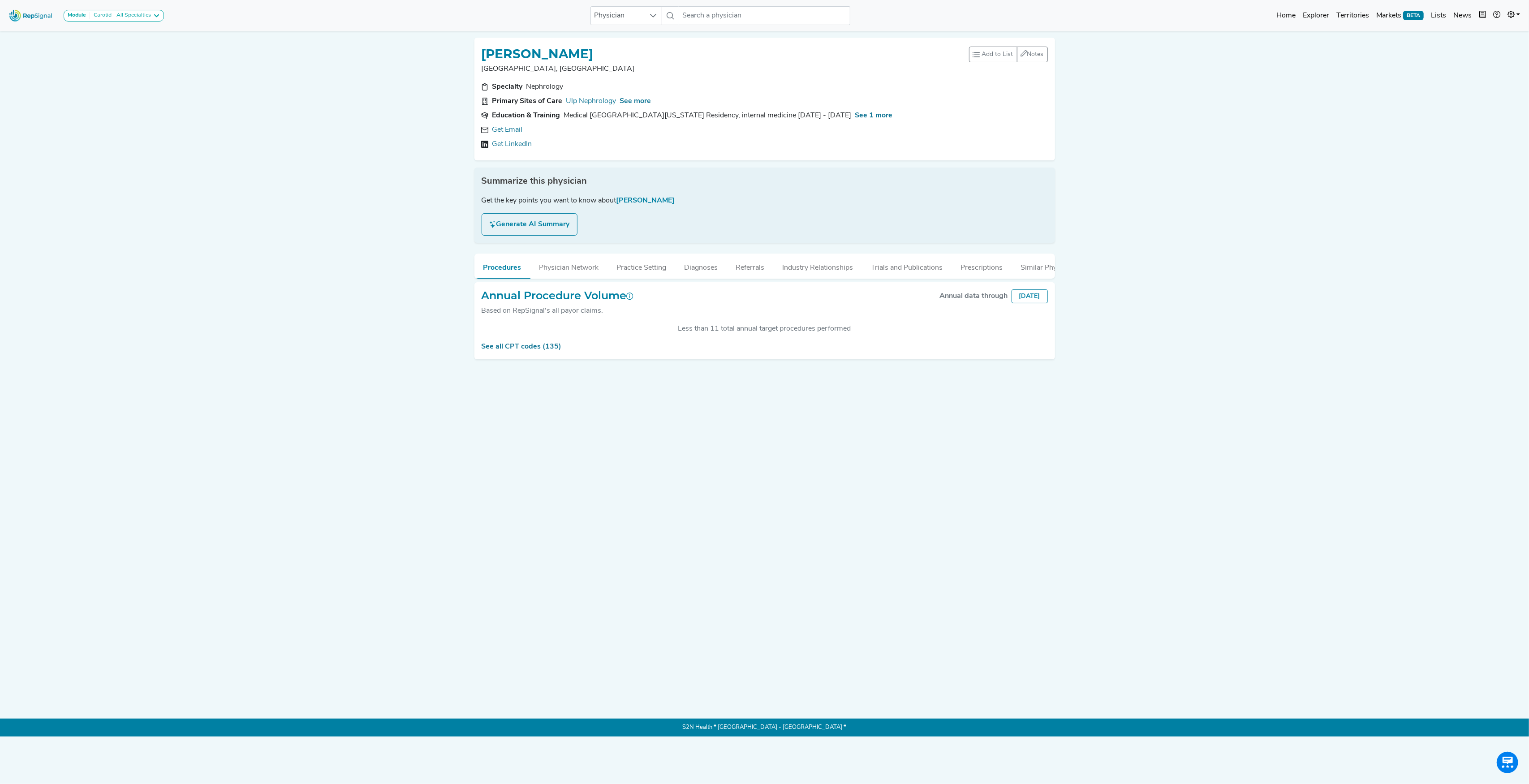
click at [531, 350] on div "See all CPT codes (135)" at bounding box center [765, 347] width 566 height 11
click at [532, 350] on link "See all CPT codes (135)" at bounding box center [522, 347] width 80 height 7
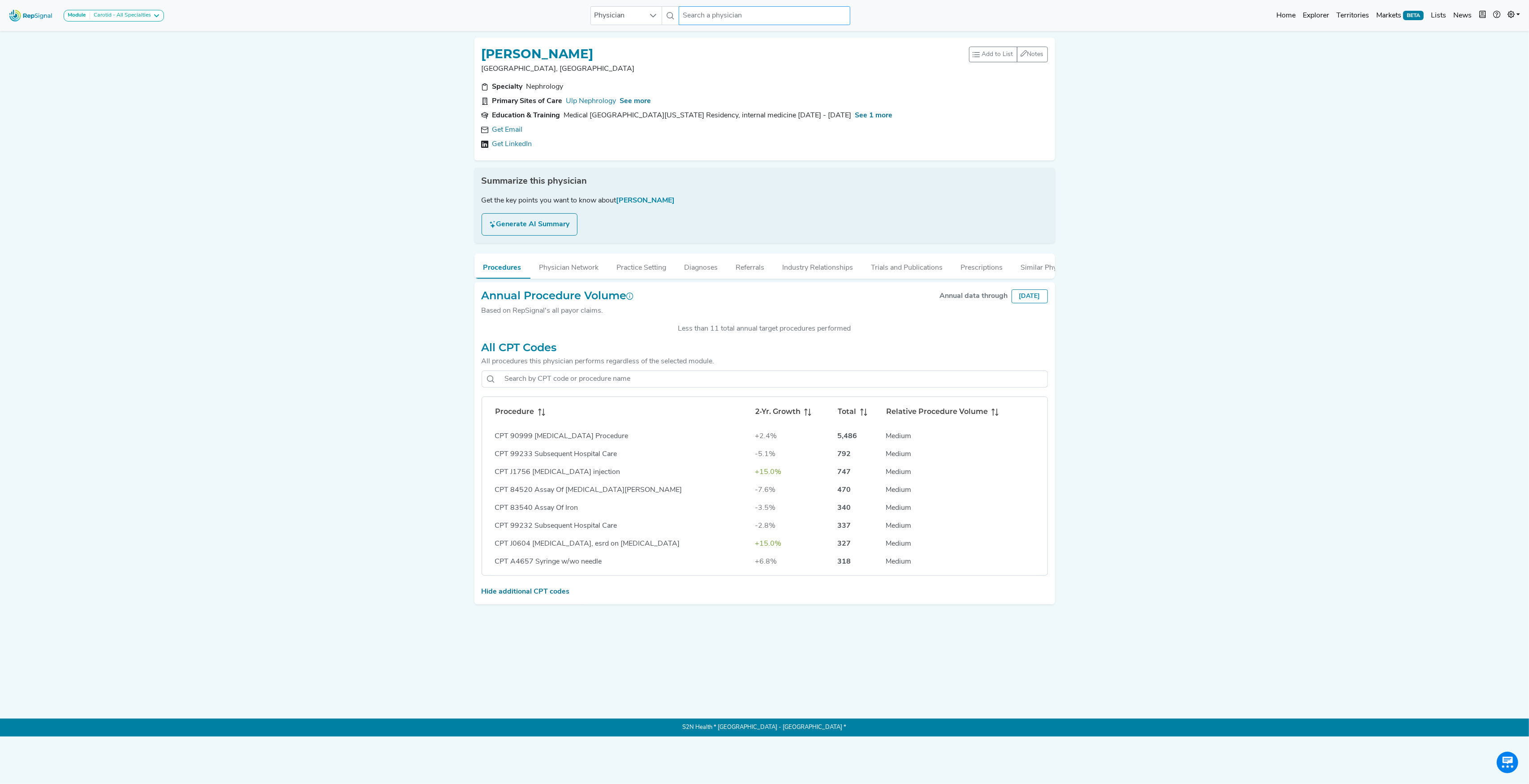
click at [746, 20] on input "text" at bounding box center [764, 15] width 171 height 19
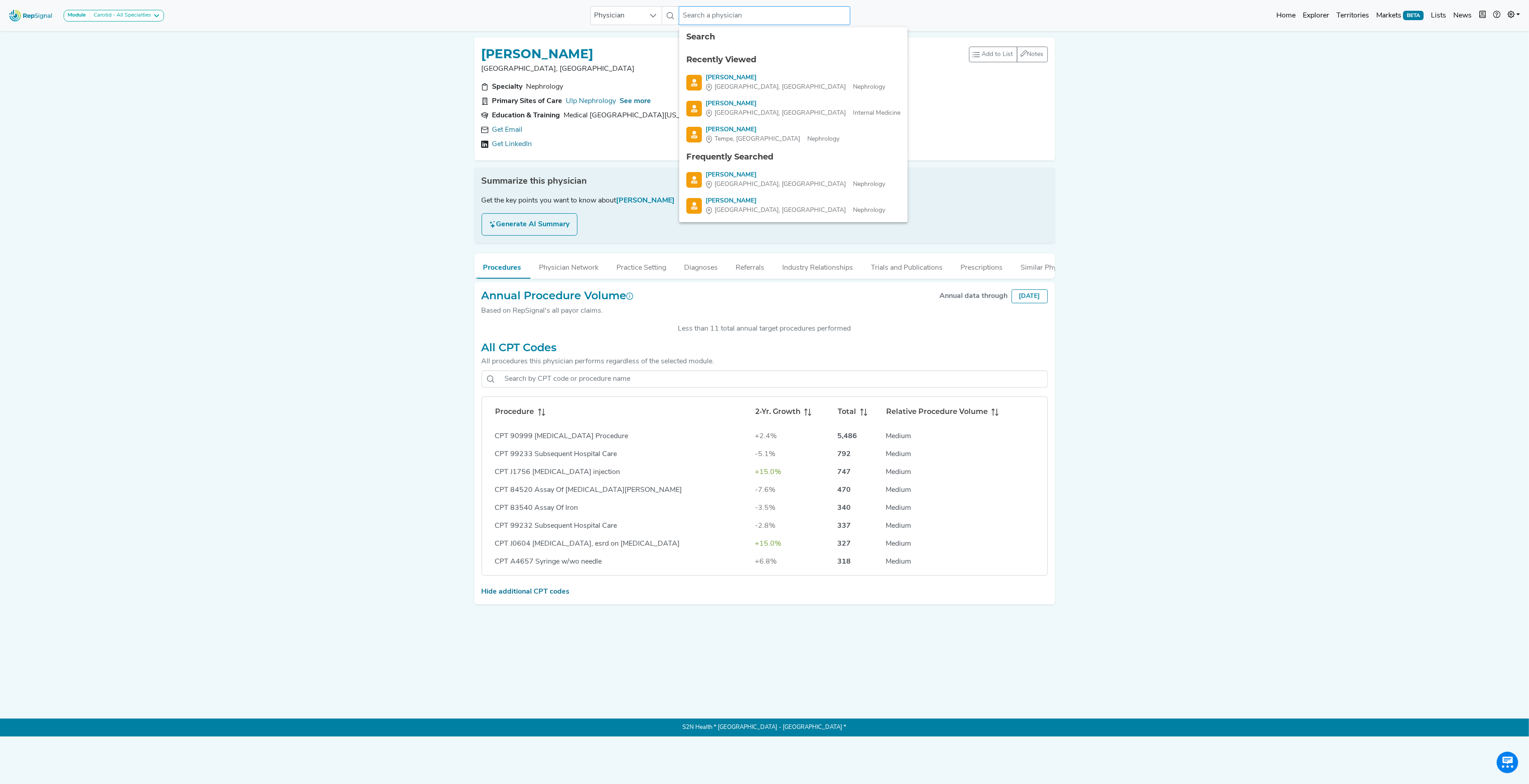
paste input "[PERSON_NAME]"
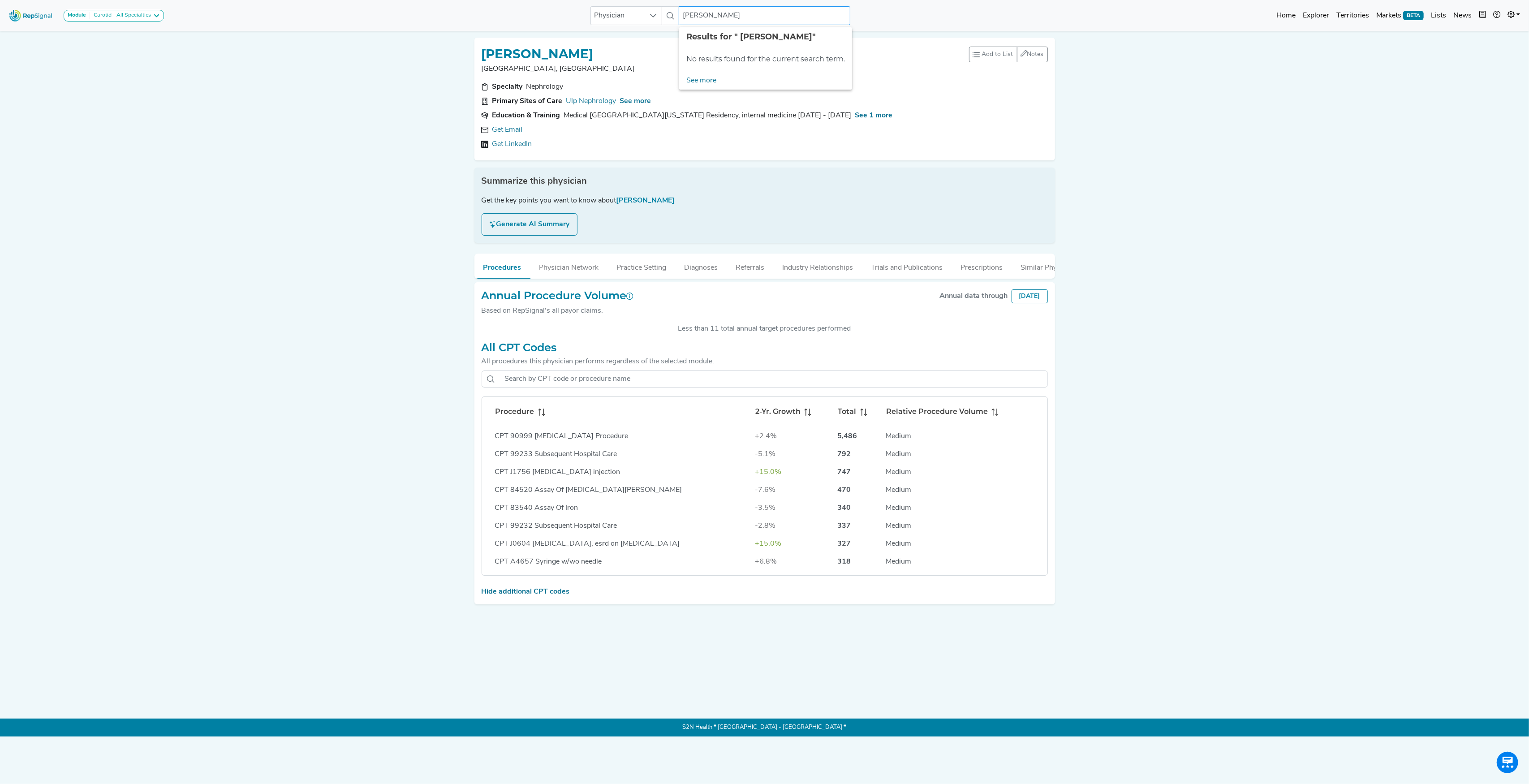
drag, startPoint x: 707, startPoint y: 13, endPoint x: 733, endPoint y: 16, distance: 26.2
click at [733, 16] on input "[PERSON_NAME]" at bounding box center [764, 15] width 171 height 19
click at [728, 101] on div "[PERSON_NAME] [PERSON_NAME]" at bounding box center [795, 104] width 180 height 10
type input "[PERSON_NAME] [PERSON_NAME]"
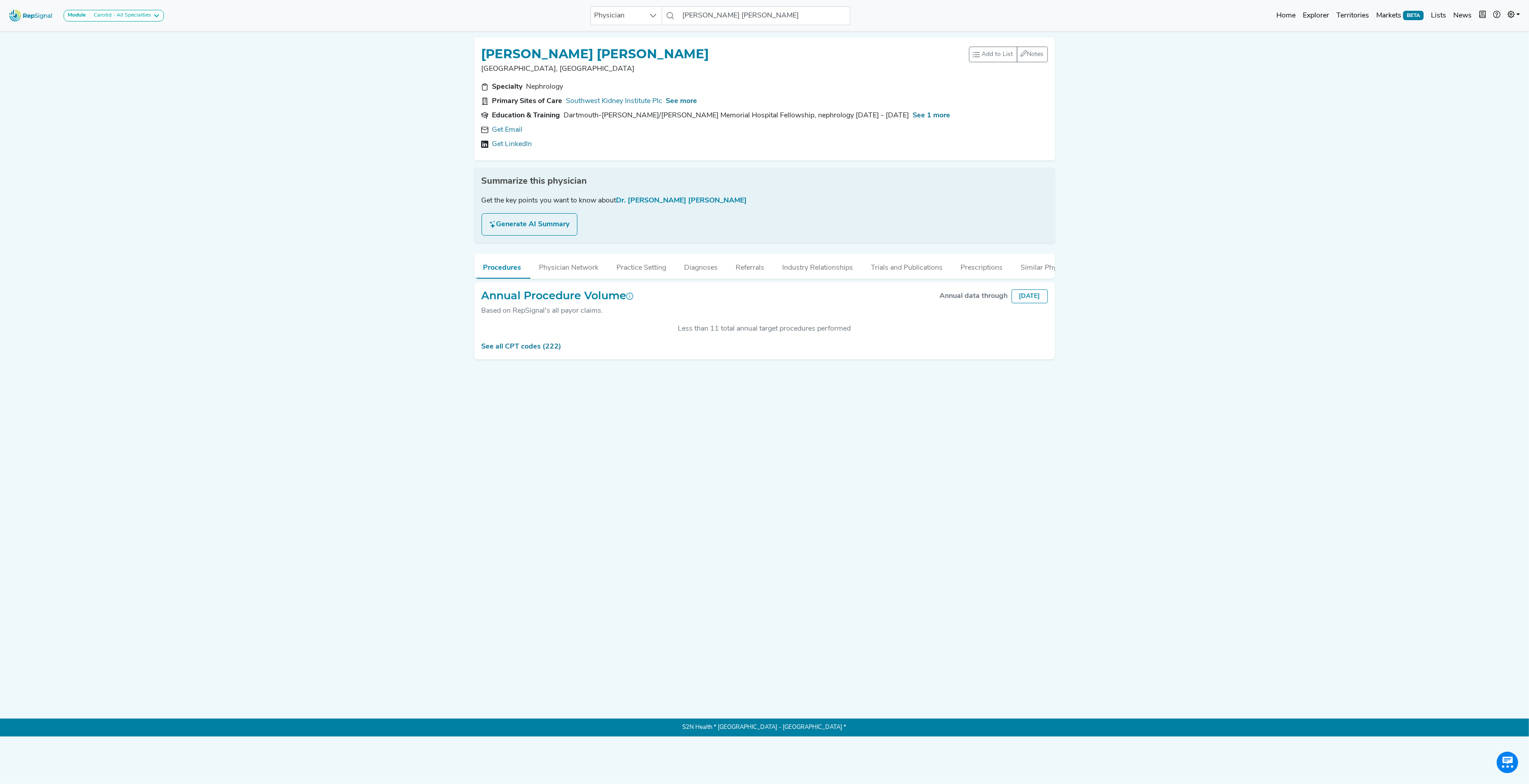
click at [529, 360] on div "Annual Procedure Volume Based on RepSignal's all payor claims. Annual data thro…" at bounding box center [764, 321] width 580 height 78
click at [531, 349] on div "Annual Procedure Volume Based on RepSignal's all payor claims. Annual data thro…" at bounding box center [764, 321] width 580 height 78
click at [536, 350] on link "See all CPT codes (222)" at bounding box center [522, 347] width 80 height 7
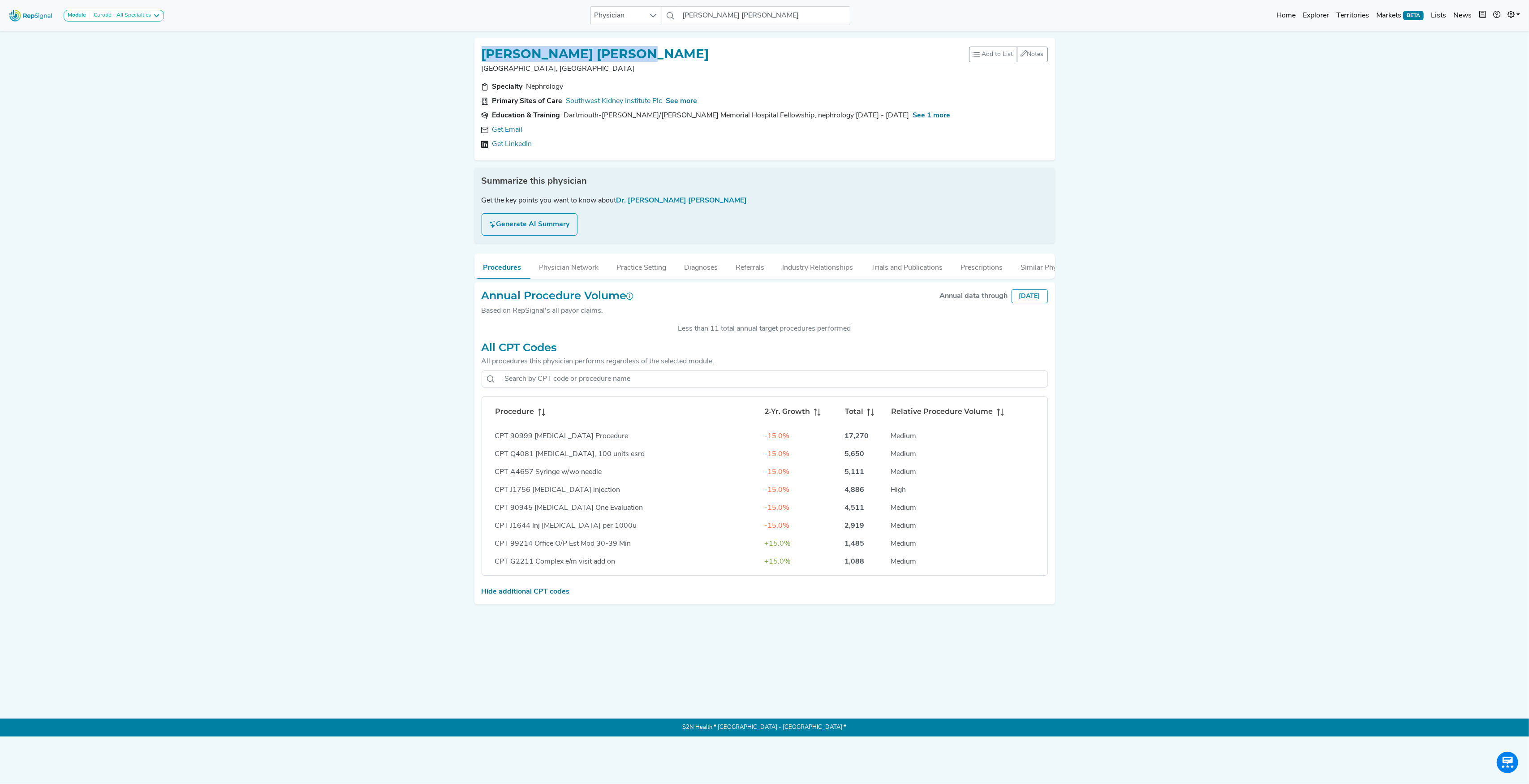
drag, startPoint x: 480, startPoint y: 53, endPoint x: 685, endPoint y: 50, distance: 205.0
click at [685, 50] on div "[PERSON_NAME] [PERSON_NAME] [GEOGRAPHIC_DATA], [GEOGRAPHIC_DATA] Add to List Re…" at bounding box center [764, 99] width 580 height 122
copy h1 "[PERSON_NAME] [PERSON_NAME]"
click at [539, 415] on icon at bounding box center [542, 412] width 7 height 7
click at [682, 101] on span "See more" at bounding box center [682, 101] width 32 height 7
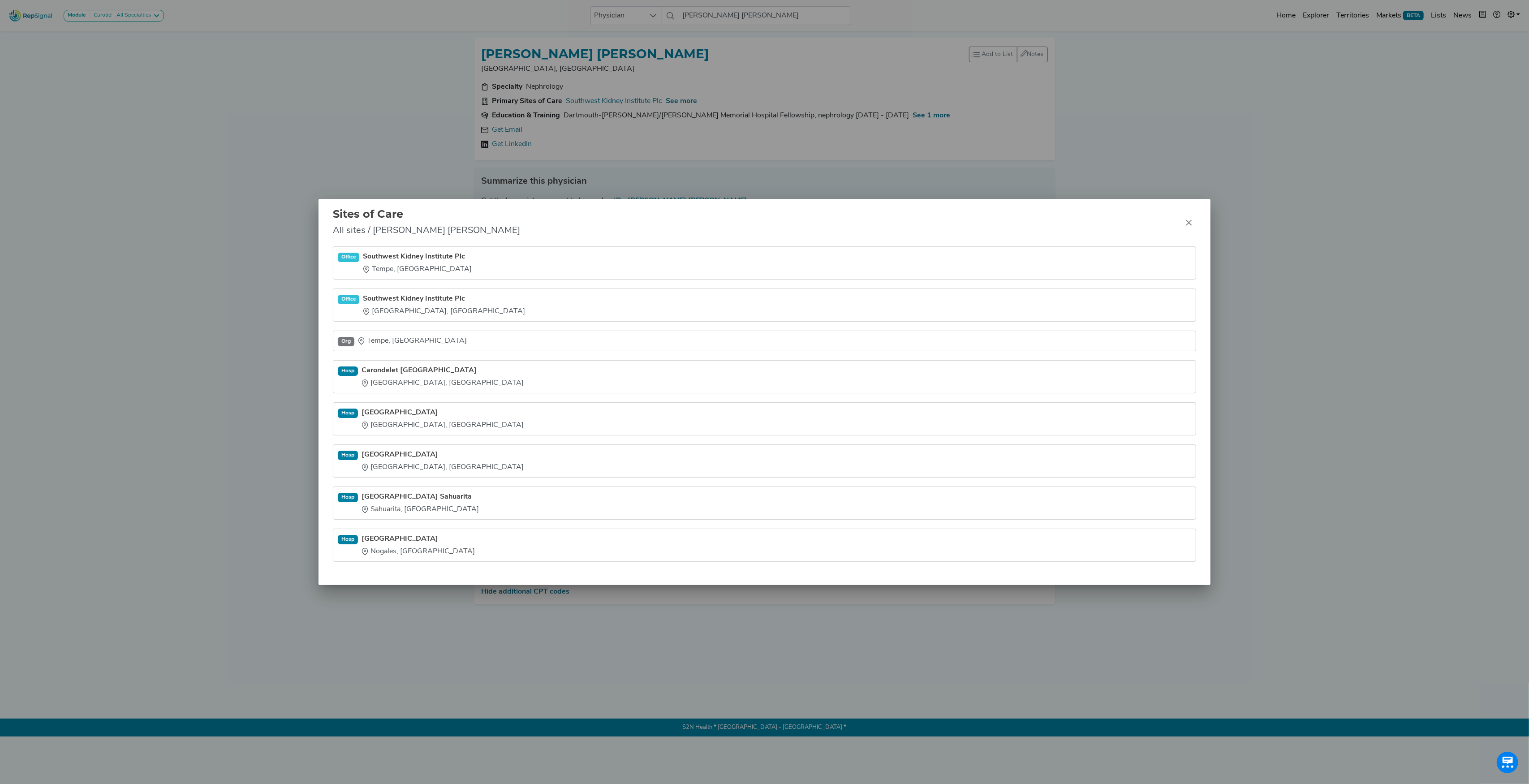
click at [339, 84] on div "Sites of Care All sites / [PERSON_NAME] [PERSON_NAME][GEOGRAPHIC_DATA] [GEOGRAP…" at bounding box center [764, 392] width 1529 height 784
click at [896, 118] on div "Sites of Care All sites / [PERSON_NAME] [PERSON_NAME][GEOGRAPHIC_DATA] [GEOGRAP…" at bounding box center [764, 392] width 1529 height 784
click at [1189, 221] on icon "Close" at bounding box center [1189, 223] width 6 height 6
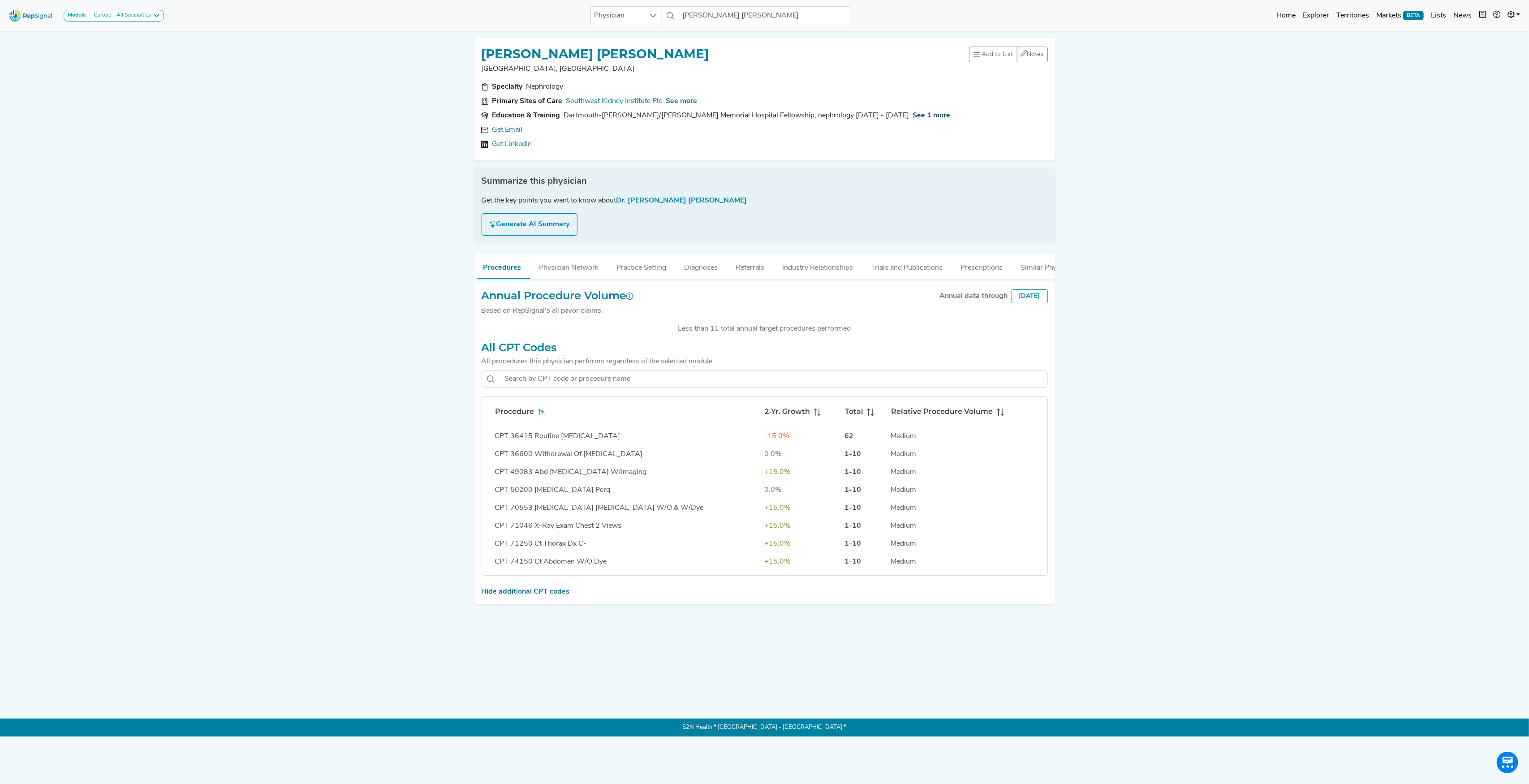
click at [913, 116] on span "See 1 more" at bounding box center [932, 116] width 38 height 7
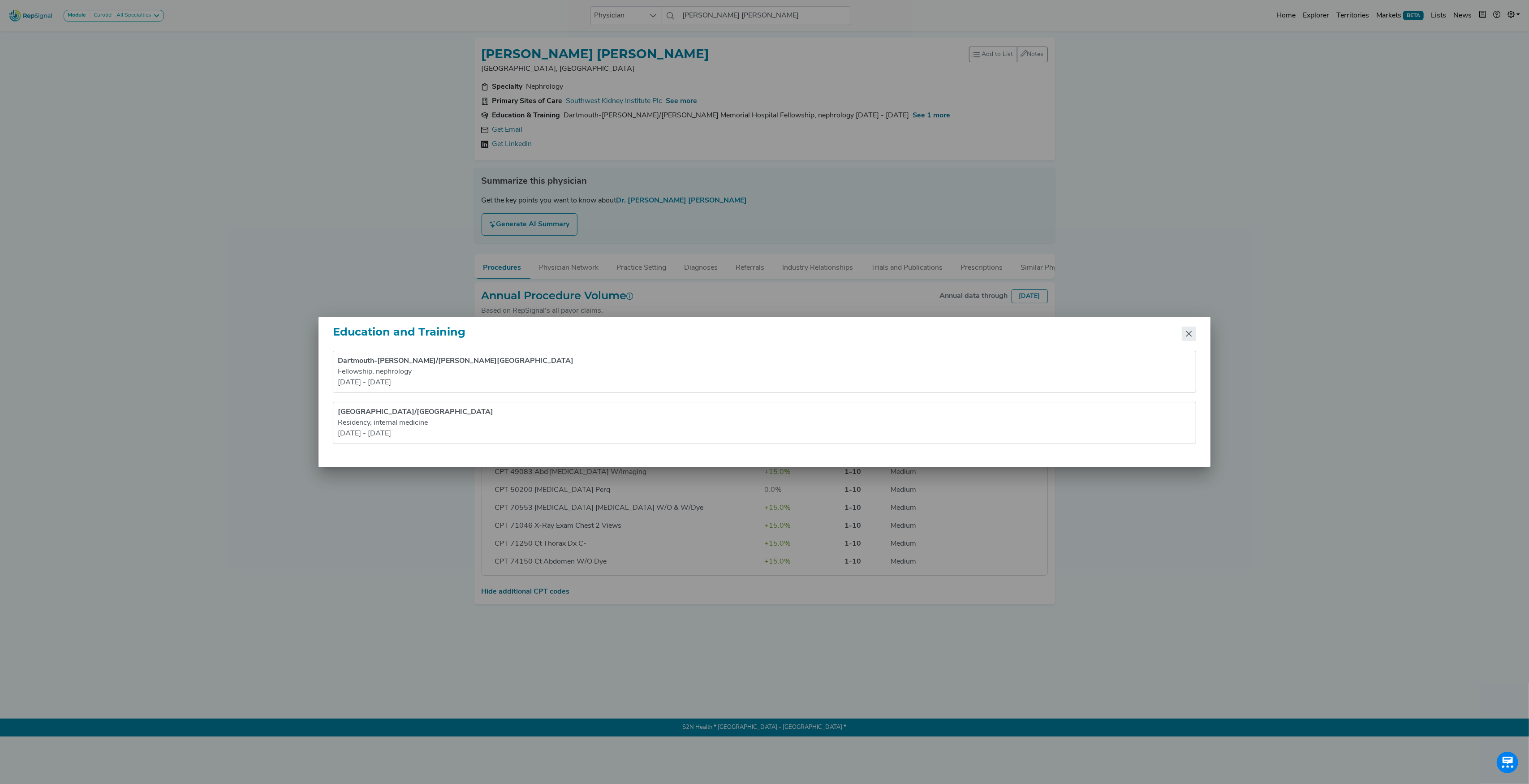
click at [1190, 336] on icon "Close" at bounding box center [1189, 333] width 7 height 7
